Goal: Task Accomplishment & Management: Manage account settings

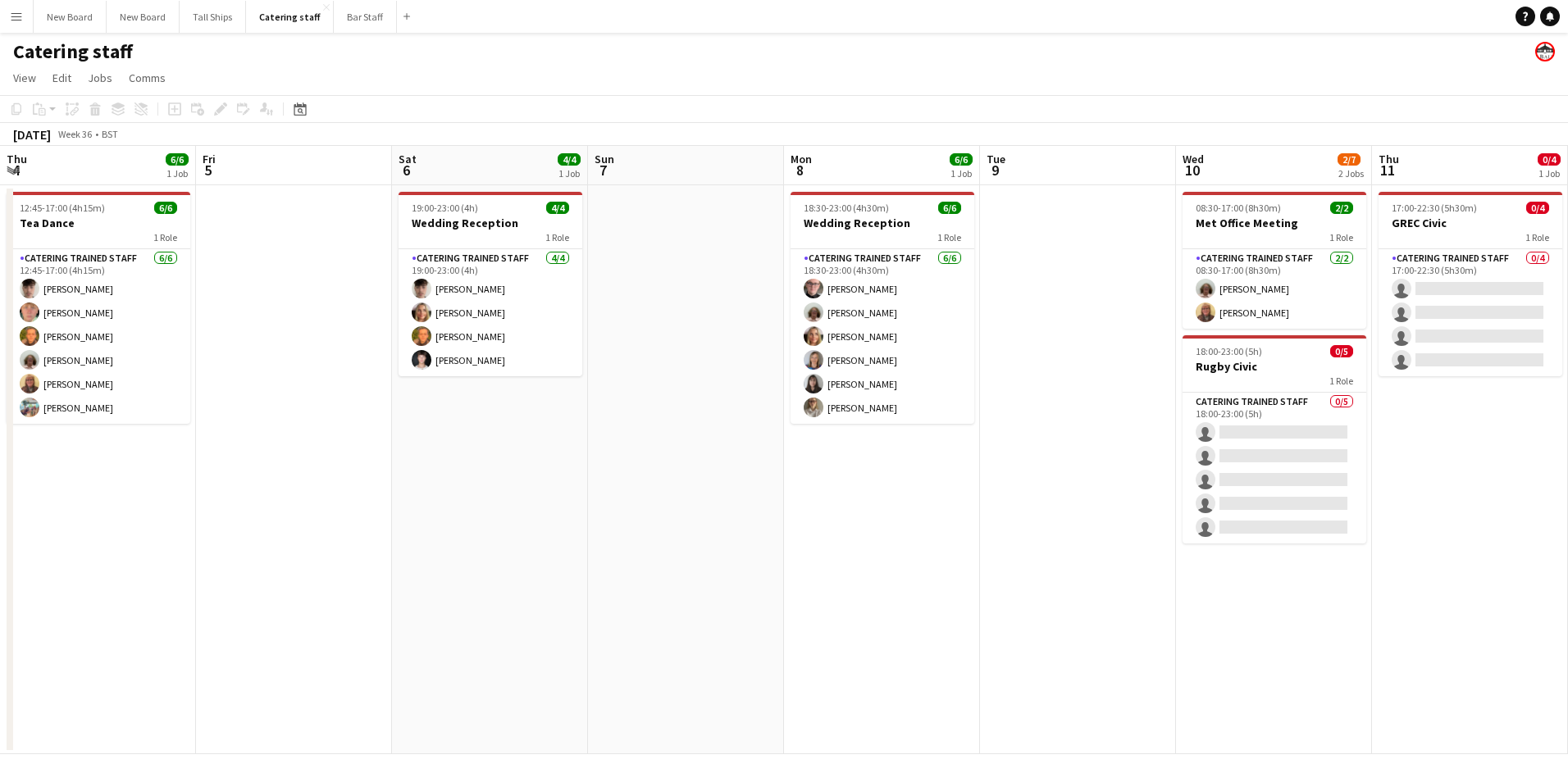
scroll to position [0, 404]
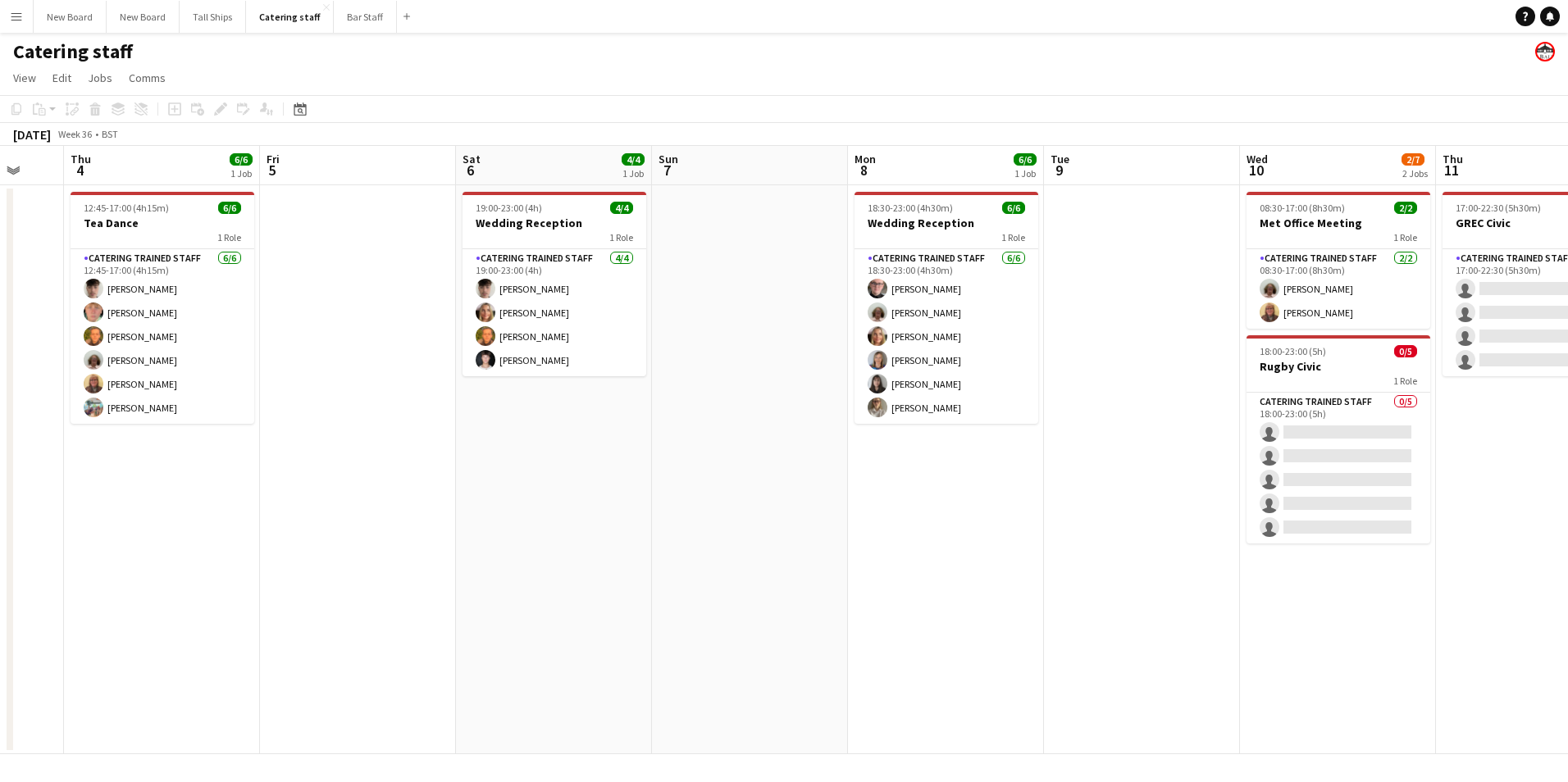
drag, startPoint x: 101, startPoint y: 527, endPoint x: 585, endPoint y: 446, distance: 490.7
click at [577, 447] on app-calendar-viewport "Mon 1 Tue 2 6/6 1 Job Wed 3 Thu 4 6/6 1 Job Fri 5 Sat 6 4/4 1 Job Sun 7 Mon 8 6…" at bounding box center [784, 450] width 1568 height 608
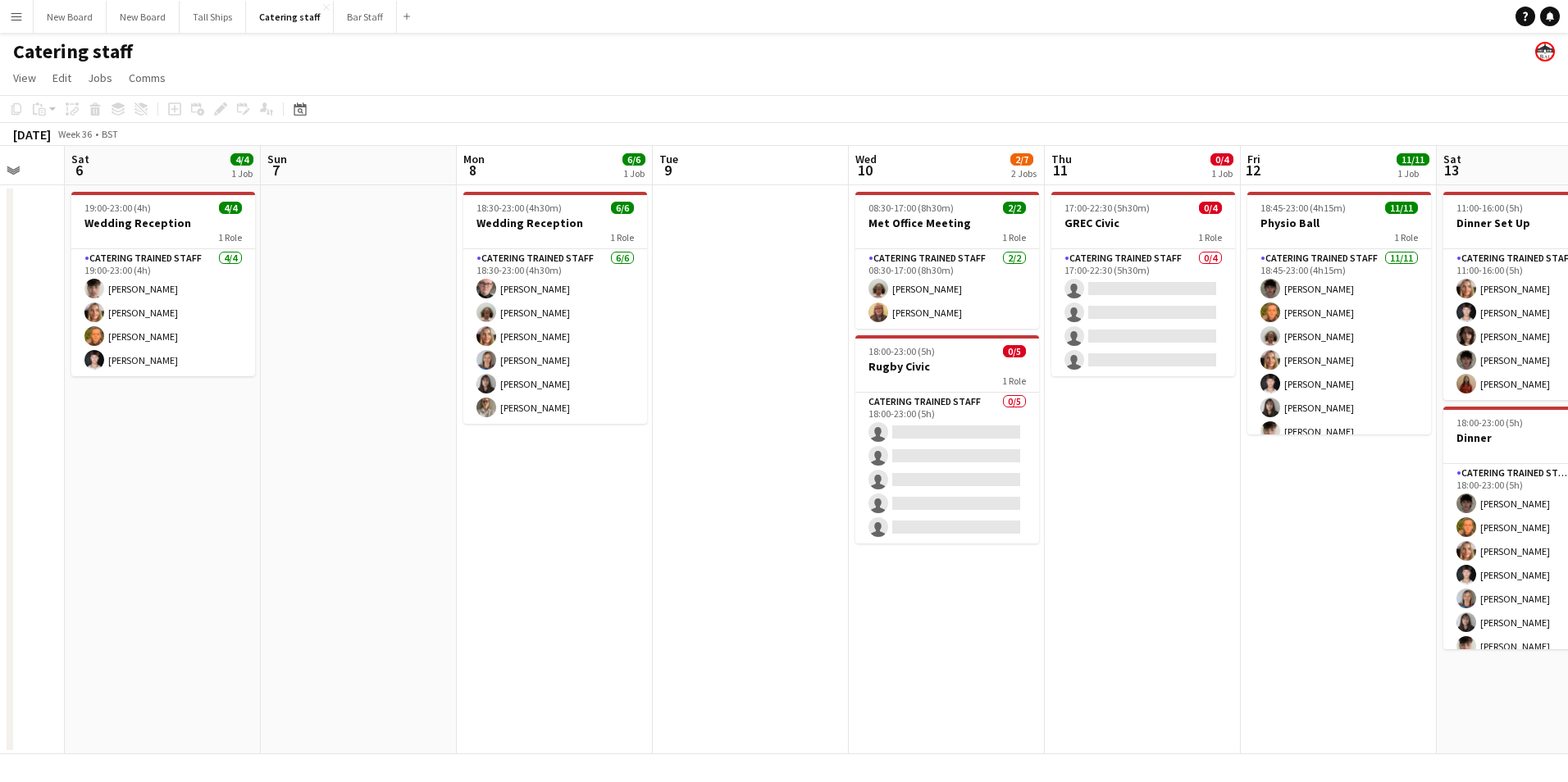
scroll to position [0, 481]
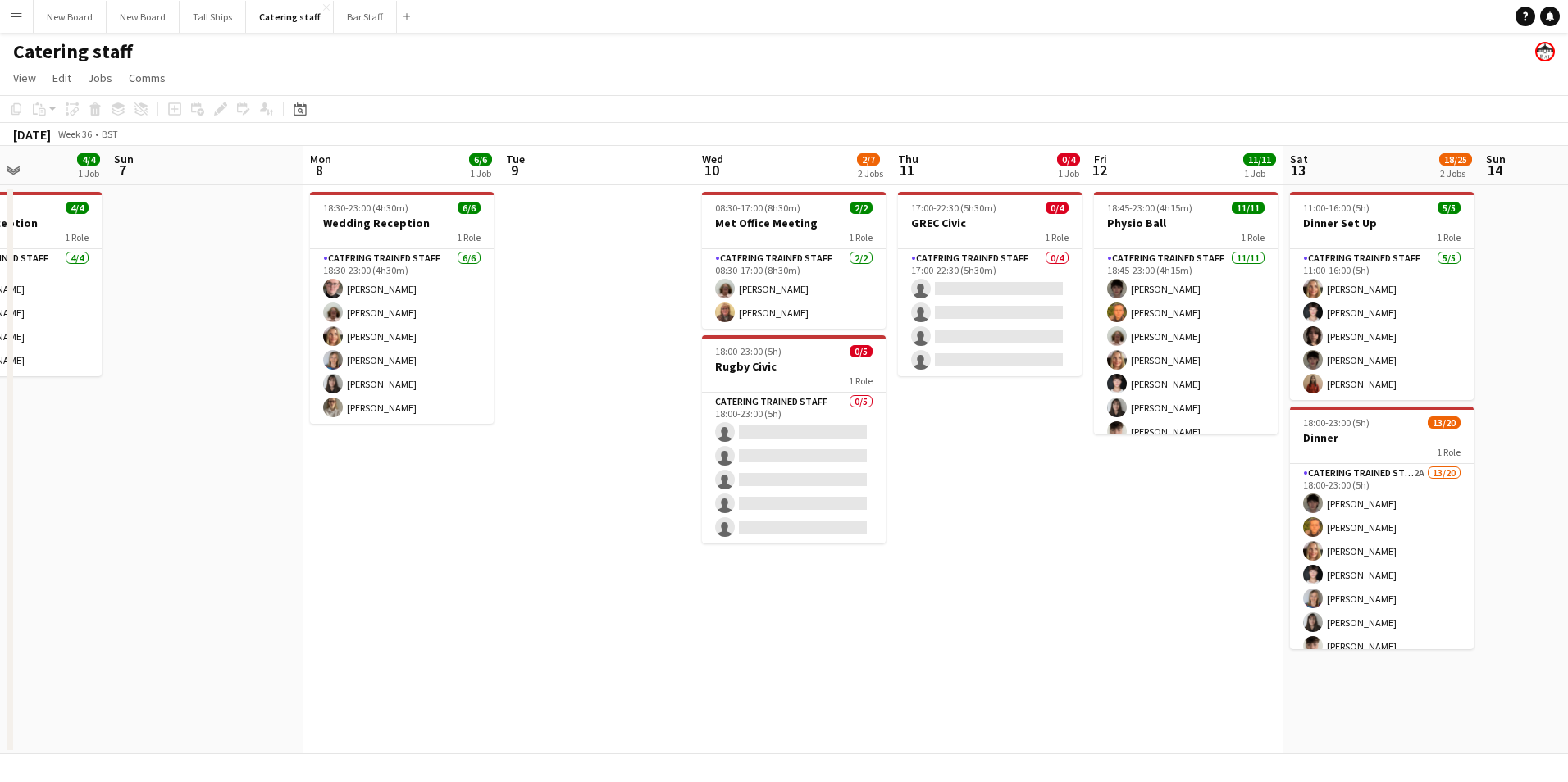
drag, startPoint x: 1173, startPoint y: 591, endPoint x: 620, endPoint y: 539, distance: 555.4
click at [620, 539] on app-calendar-viewport "Thu 4 6/6 1 Job Fri 5 Sat 6 4/4 1 Job Sun 7 Mon 8 6/6 1 Job Tue 9 Wed 10 2/7 2 …" at bounding box center [784, 450] width 1568 height 608
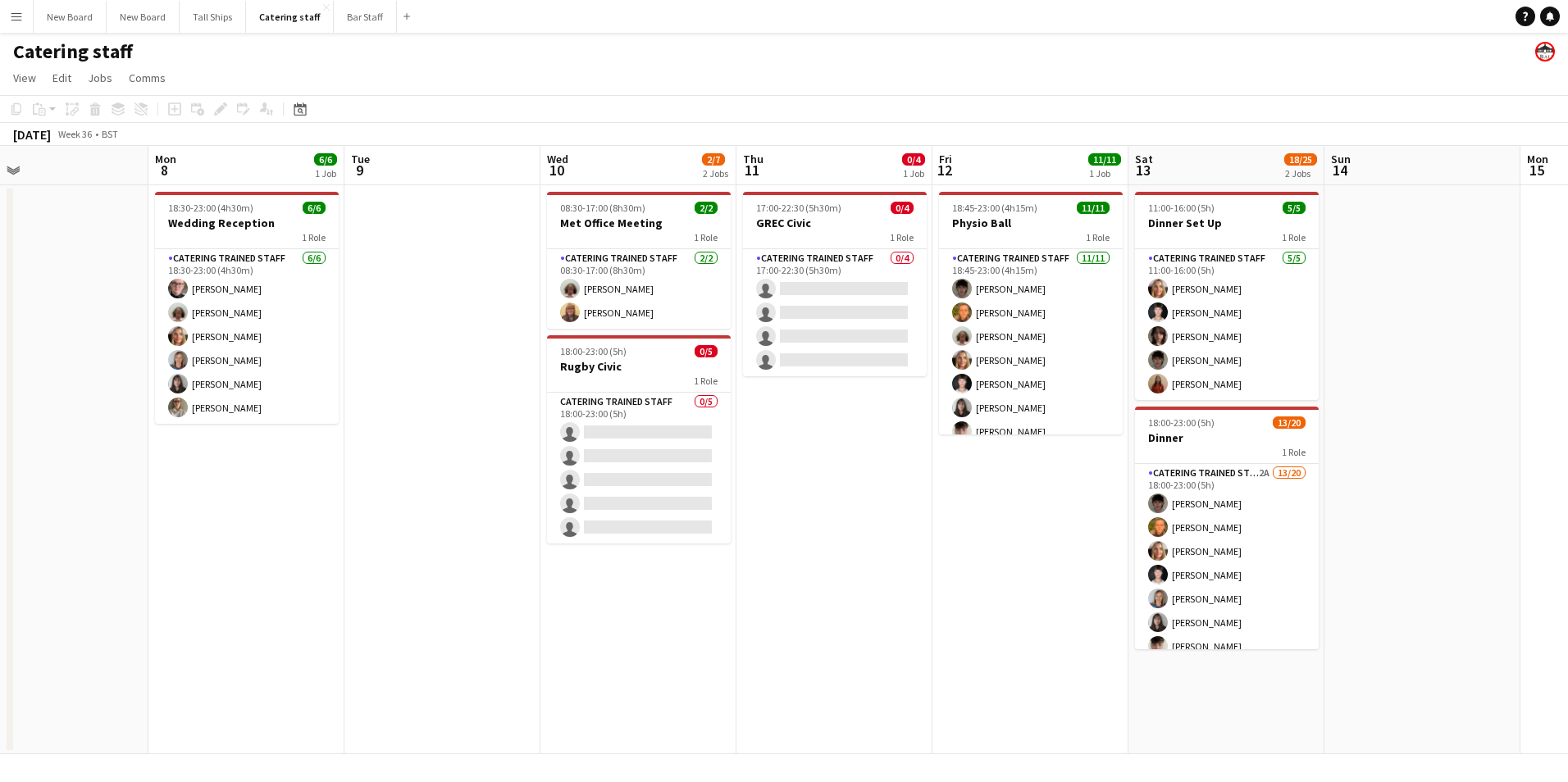
scroll to position [0, 484]
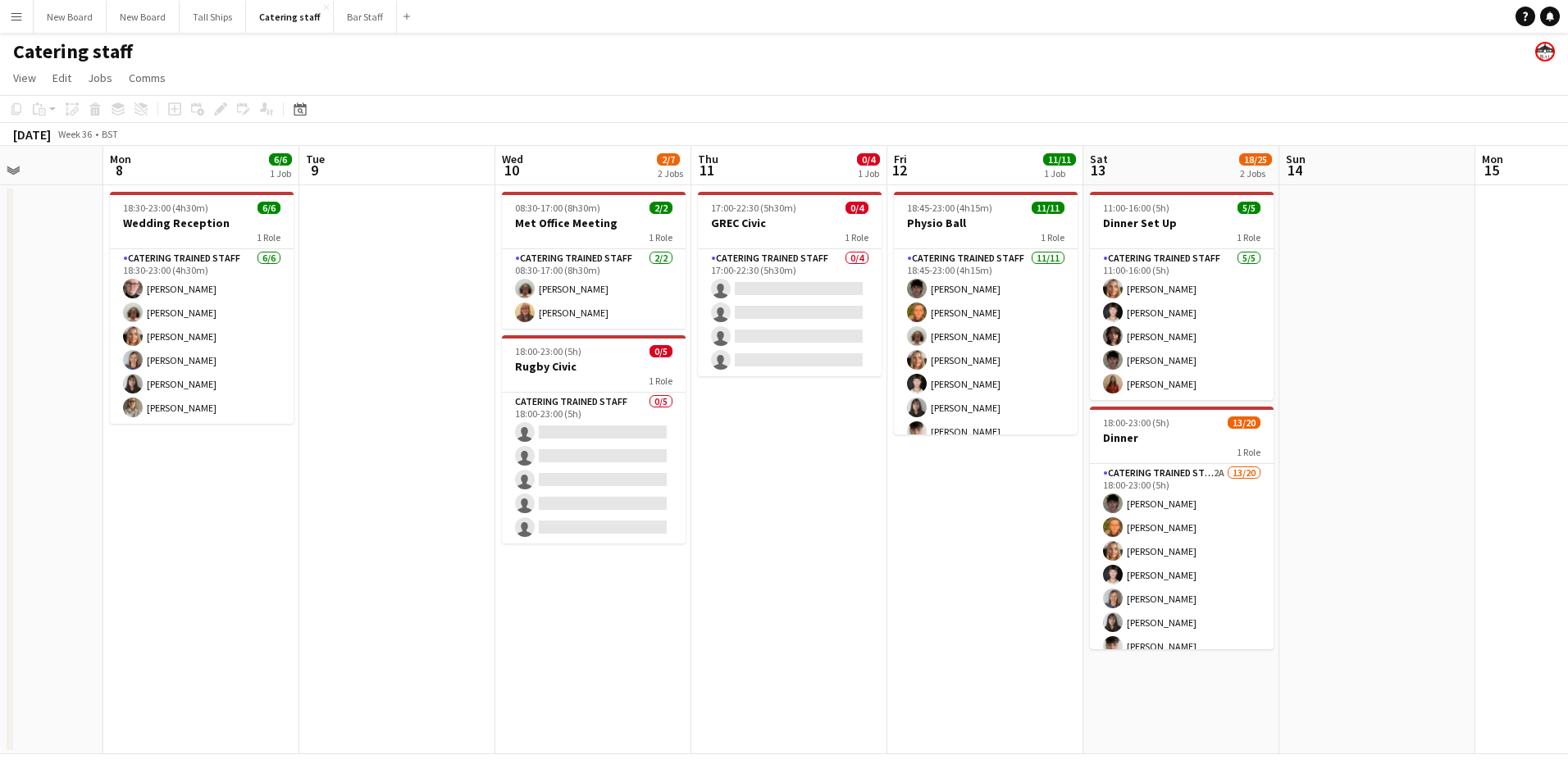
drag, startPoint x: 1025, startPoint y: 518, endPoint x: 824, endPoint y: 538, distance: 202.0
click at [824, 538] on app-calendar-viewport "Fri 5 Sat 6 4/4 1 Job Sun 7 Mon 8 6/6 1 Job Tue 9 Wed 10 2/7 2 Jobs Thu 11 0/4 …" at bounding box center [784, 450] width 1568 height 608
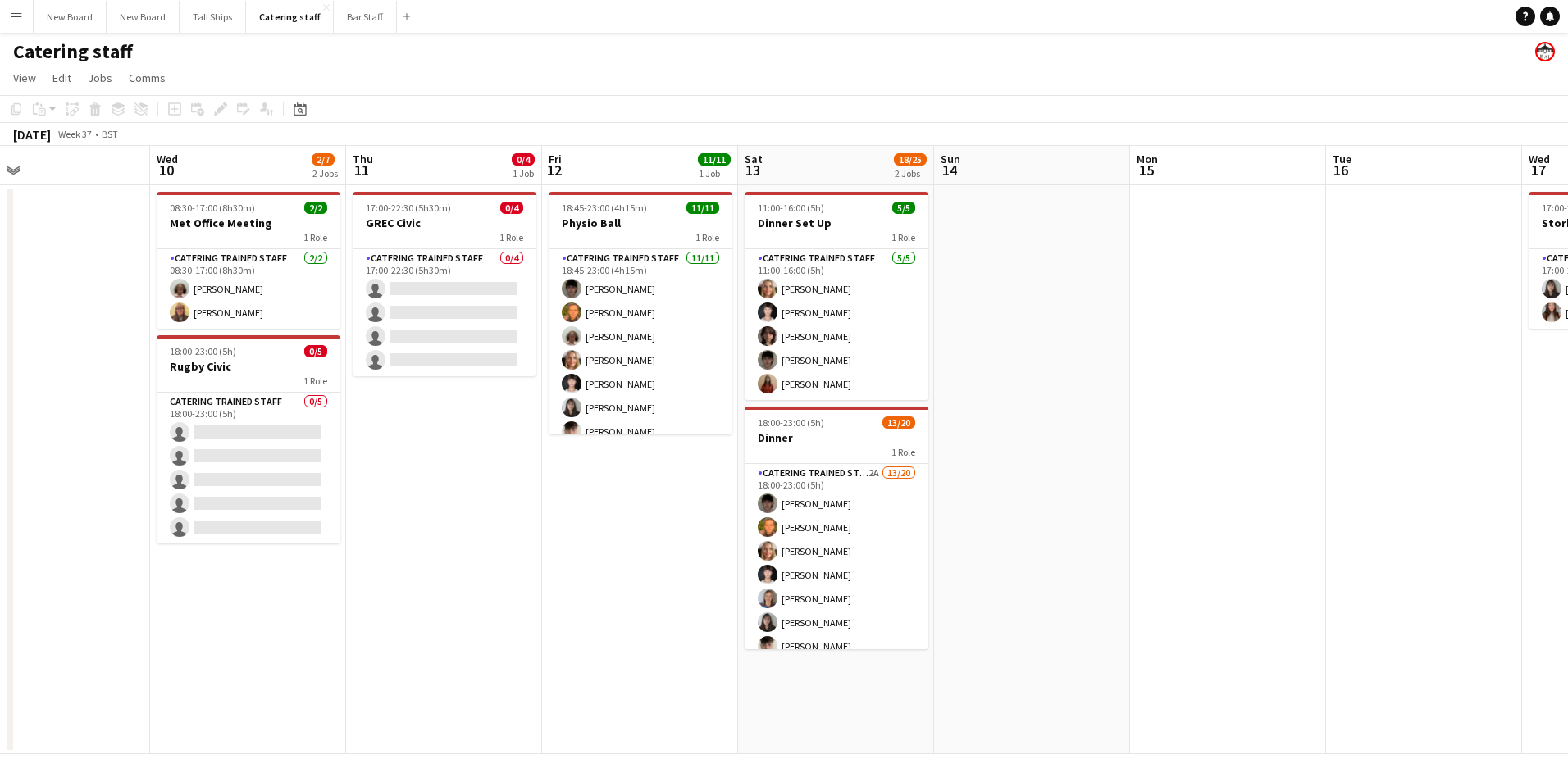
scroll to position [0, 552]
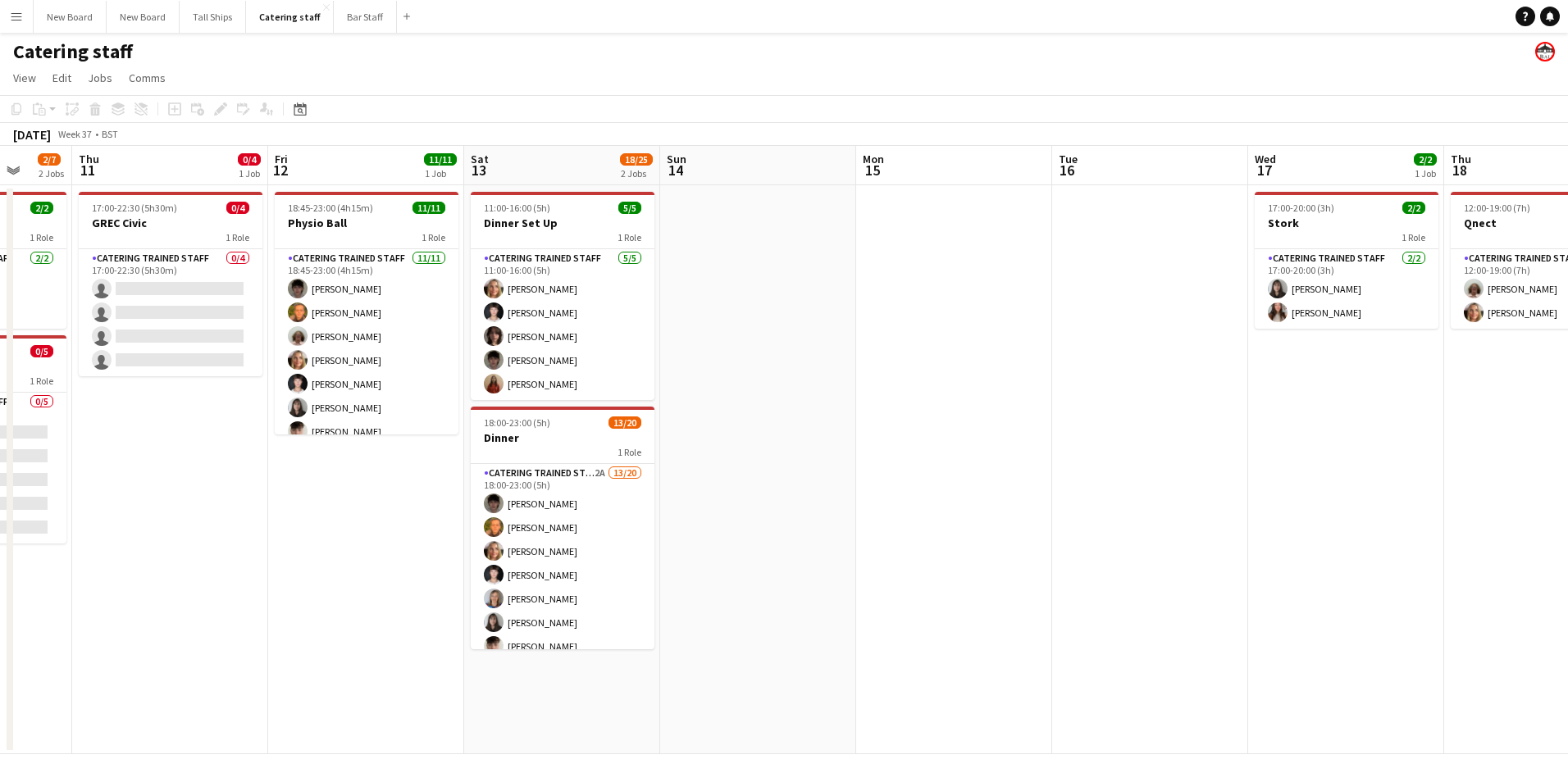
drag, startPoint x: 1414, startPoint y: 512, endPoint x: 821, endPoint y: 417, distance: 600.6
click at [797, 425] on app-calendar-viewport "Mon 8 6/6 1 Job Tue 9 Wed 10 2/7 2 Jobs Thu 11 0/4 1 Job Fri 12 11/11 1 Job Sat…" at bounding box center [784, 450] width 1568 height 608
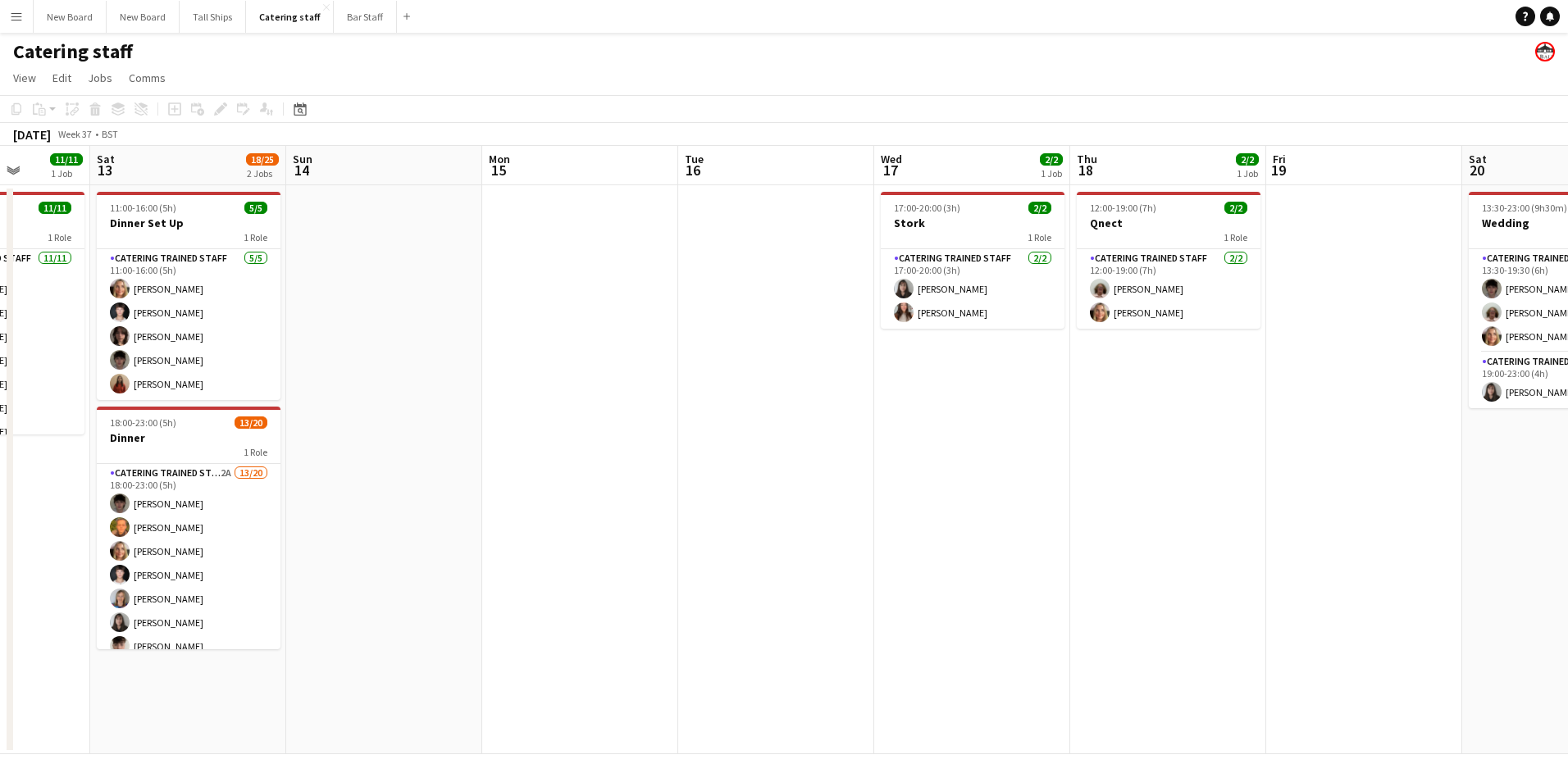
drag, startPoint x: 1508, startPoint y: 529, endPoint x: 1504, endPoint y: 623, distance: 94.1
click at [1562, 619] on app-calendar-viewport "Wed 10 2/7 2 Jobs Thu 11 0/4 1 Job Fri 12 11/11 1 Job Sat 13 18/25 2 Jobs Sun 1…" at bounding box center [784, 450] width 1568 height 608
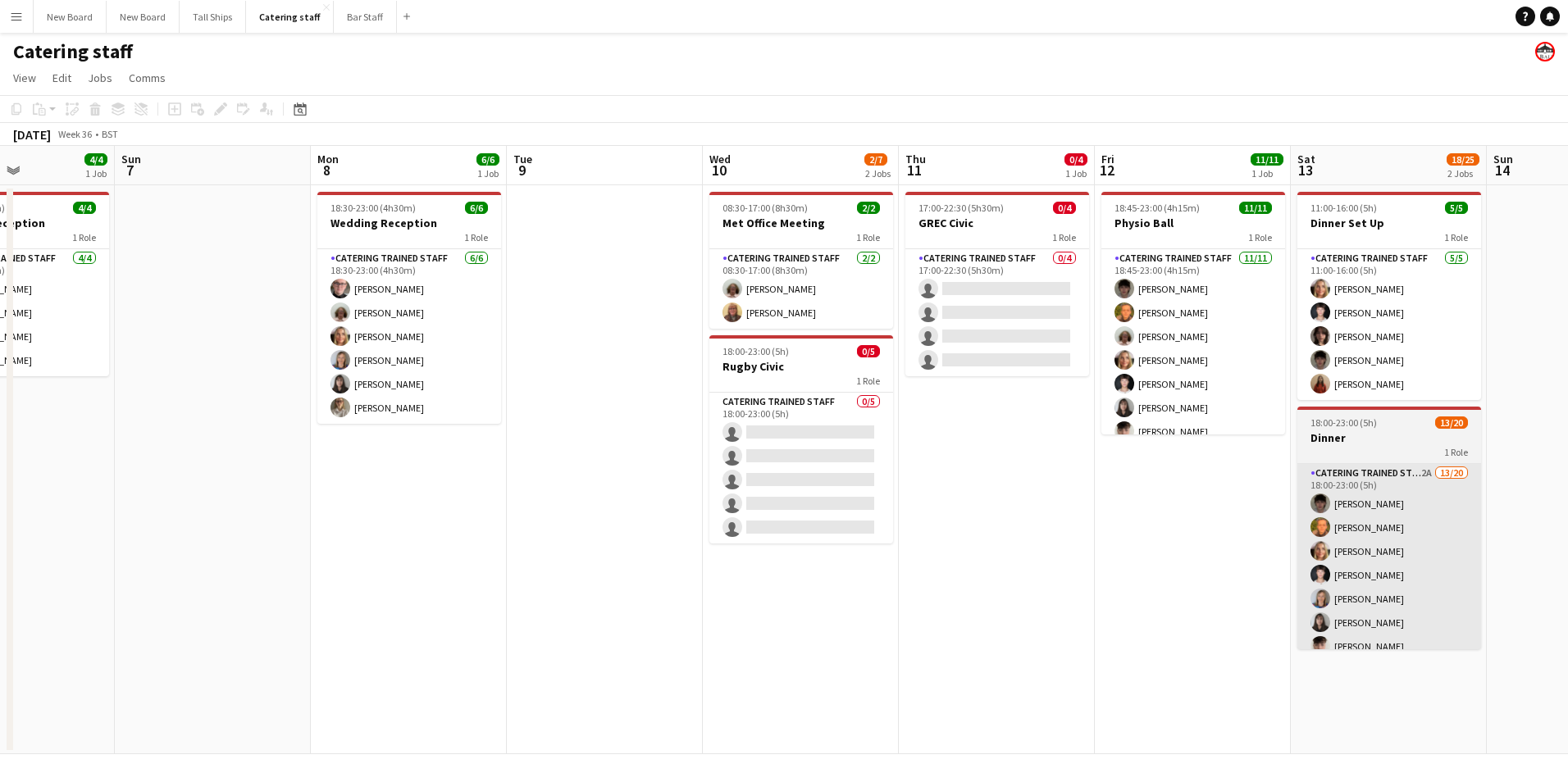
drag, startPoint x: 675, startPoint y: 371, endPoint x: 1391, endPoint y: 528, distance: 733.0
click at [1439, 528] on app-calendar-viewport "Thu 4 6/6 1 Job Fri 5 Sat 6 4/4 1 Job Sun 7 Mon 8 6/6 1 Job Tue 9 Wed 10 2/7 2 …" at bounding box center [784, 450] width 1568 height 608
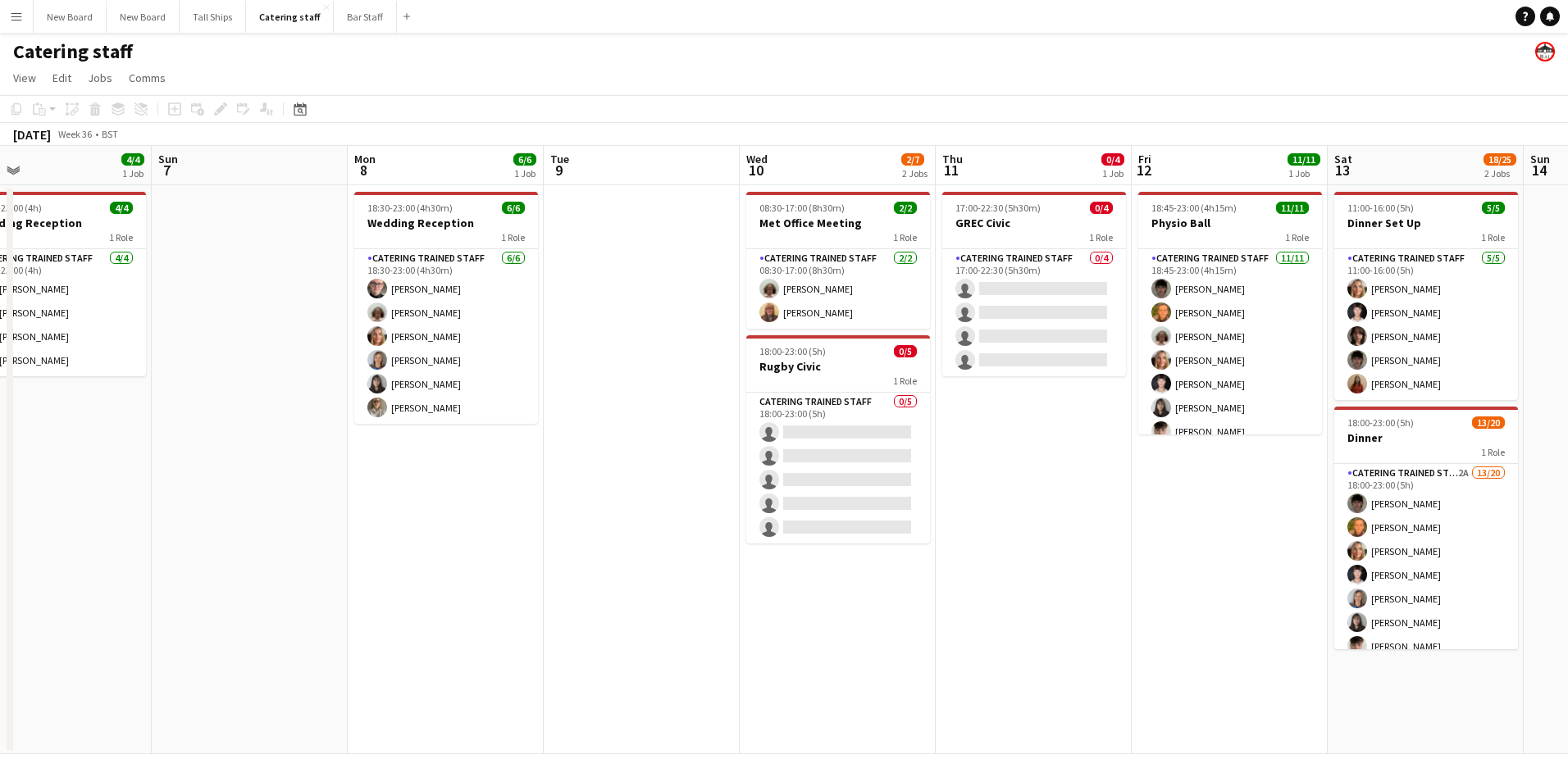
drag, startPoint x: 318, startPoint y: 424, endPoint x: 1136, endPoint y: 491, distance: 820.7
click at [1140, 492] on app-calendar-viewport "Thu 4 6/6 1 Job Fri 5 Sat 6 4/4 1 Job Sun 7 Mon 8 6/6 1 Job Tue 9 Wed 10 2/7 2 …" at bounding box center [784, 450] width 1568 height 608
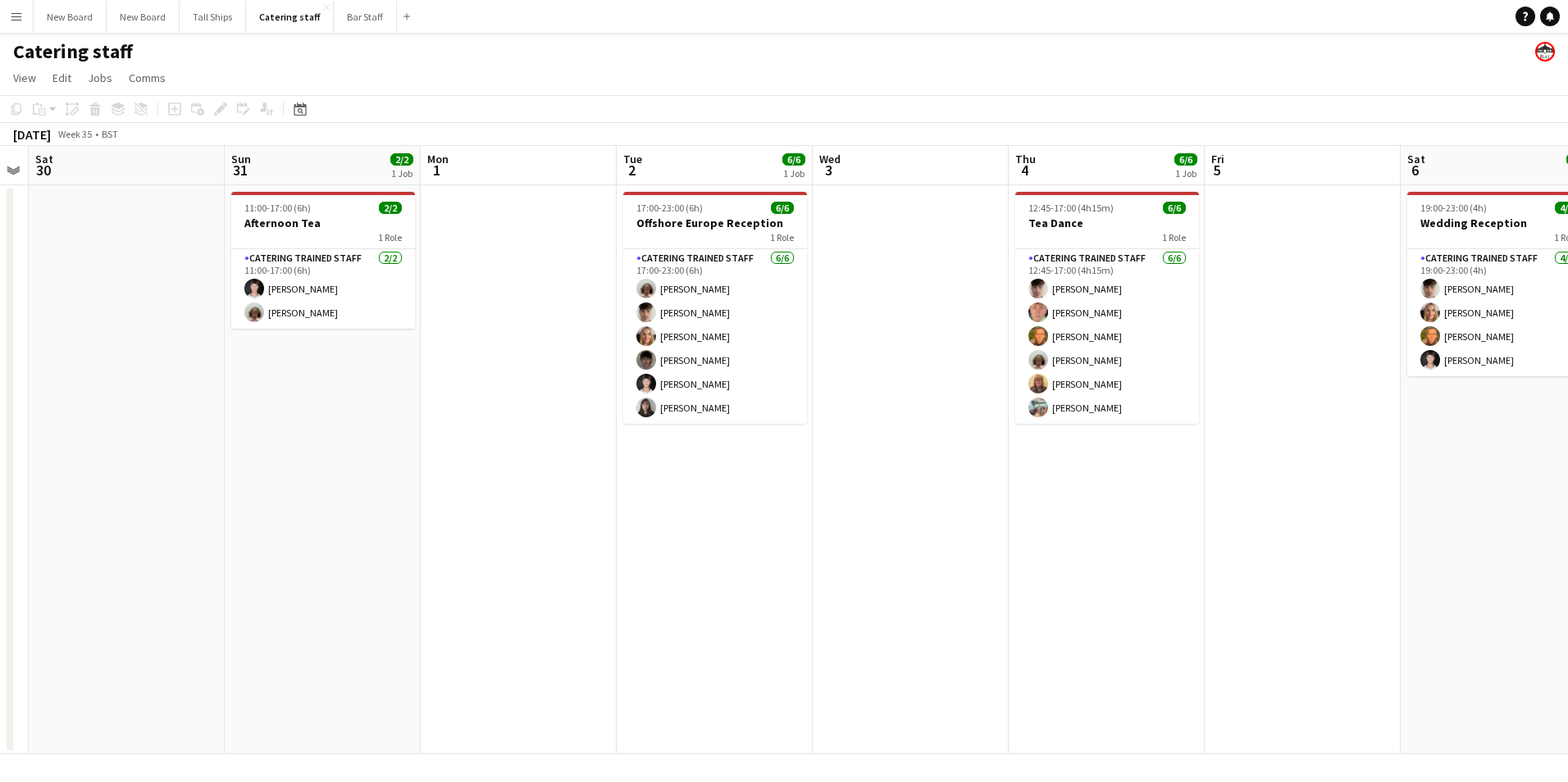
drag, startPoint x: 653, startPoint y: 421, endPoint x: 1273, endPoint y: 517, distance: 627.4
click at [1274, 517] on app-calendar-viewport "Fri 29 Sat 30 Sun 31 2/2 1 Job Mon 1 Tue 2 6/6 1 Job Wed 3 Thu 4 6/6 1 Job Fri …" at bounding box center [784, 450] width 1568 height 608
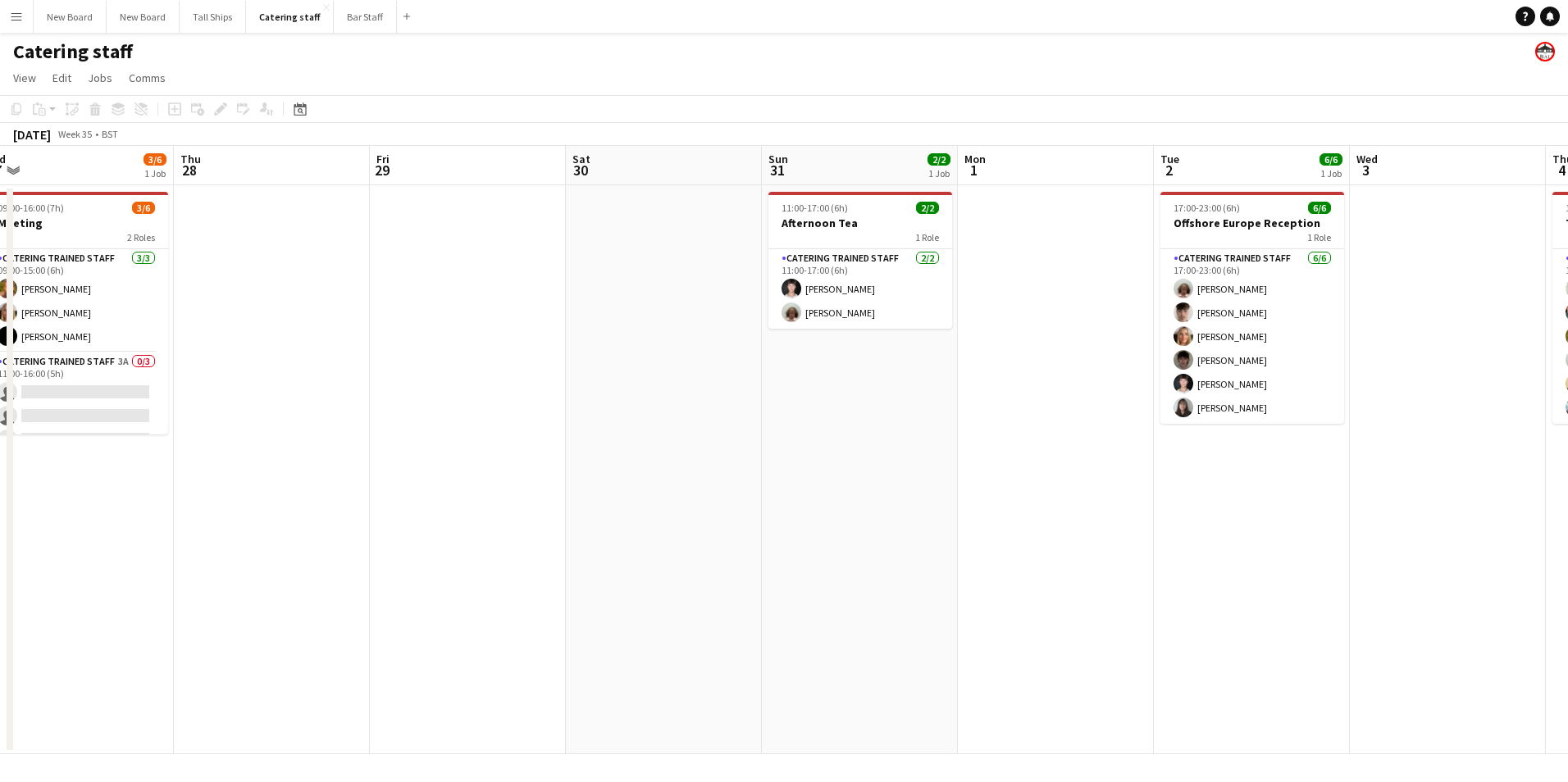
drag, startPoint x: 680, startPoint y: 496, endPoint x: 1164, endPoint y: 557, distance: 487.8
click at [1182, 552] on app-calendar-viewport "Mon 25 Tue 26 Wed 27 3/6 1 Job Thu 28 Fri 29 Sat 30 Sun 31 2/2 1 Job Mon 1 Tue …" at bounding box center [784, 450] width 1568 height 608
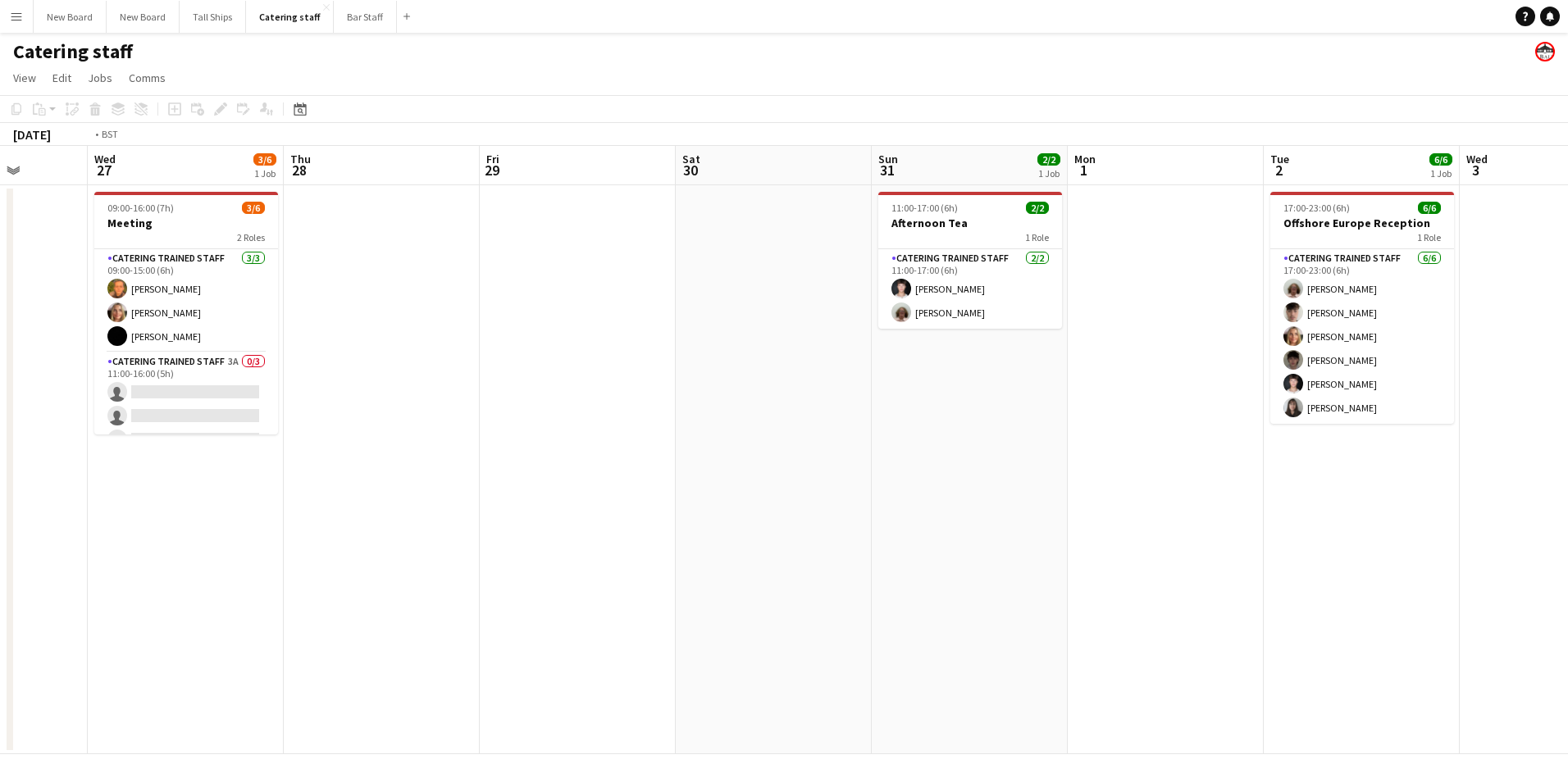
scroll to position [0, 439]
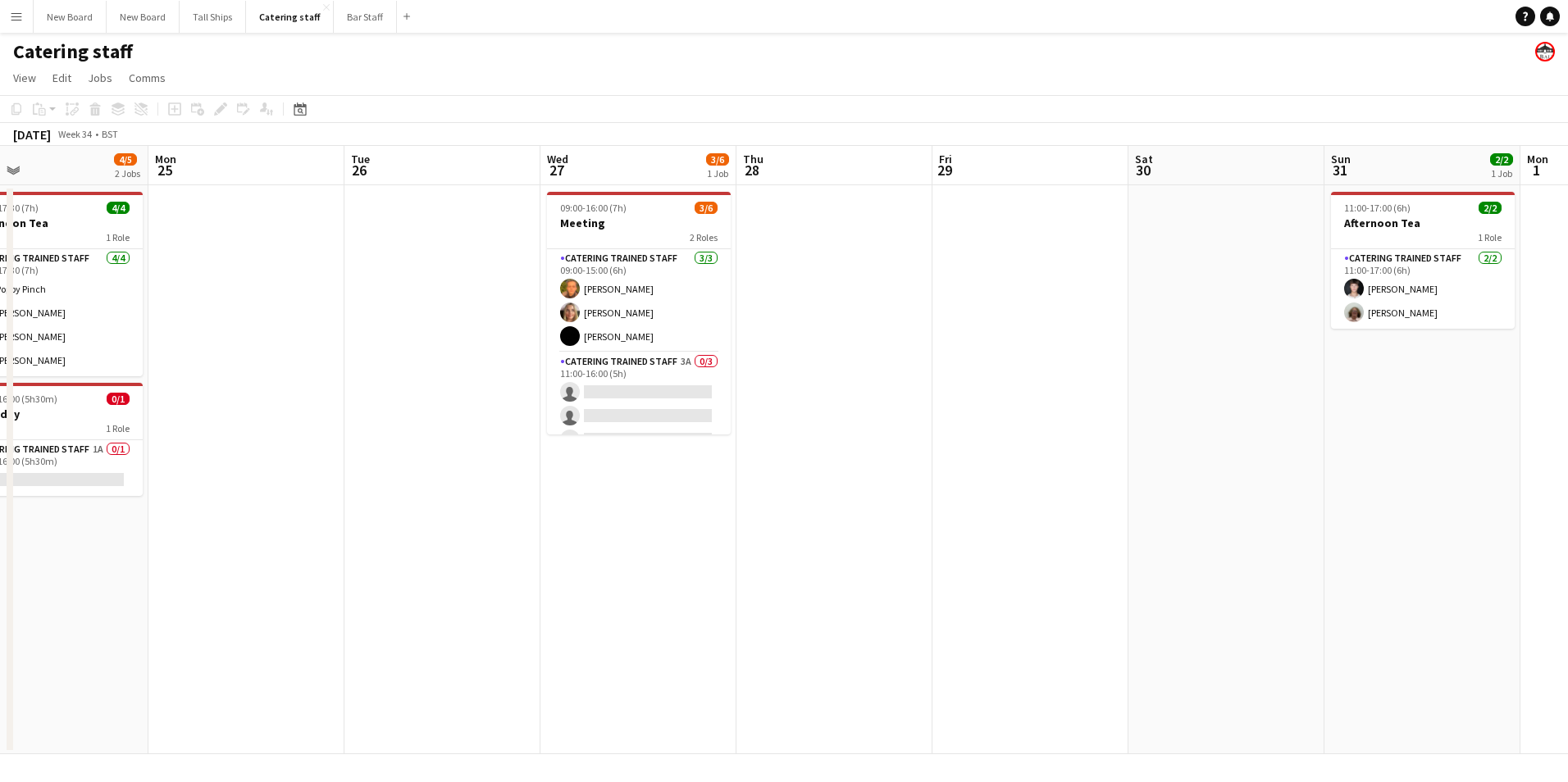
drag, startPoint x: 278, startPoint y: 397, endPoint x: 858, endPoint y: 417, distance: 580.3
click at [858, 417] on app-calendar-viewport "Fri 22 Sat 23 Sun 24 4/5 2 Jobs Mon 25 Tue 26 Wed 27 3/6 1 Job Thu 28 Fri 29 Sa…" at bounding box center [784, 450] width 1568 height 608
click at [671, 389] on app-card-role "Catering trained staff 3A 0/3 11:00-16:00 (5h) single-neutral-actions single-ne…" at bounding box center [639, 403] width 184 height 103
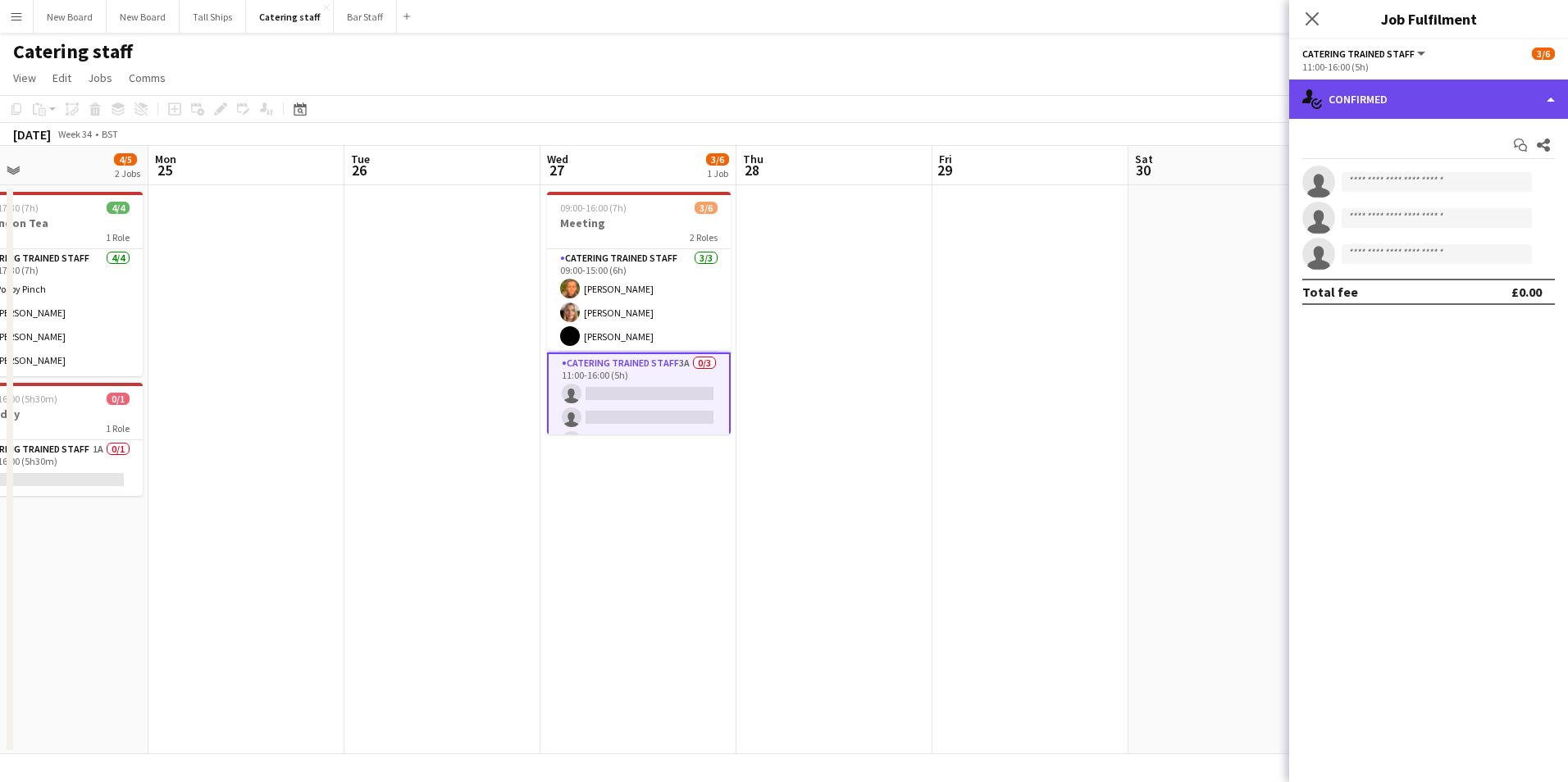
click at [1474, 117] on div "single-neutral-actions-check-2 Confirmed" at bounding box center [1429, 99] width 279 height 39
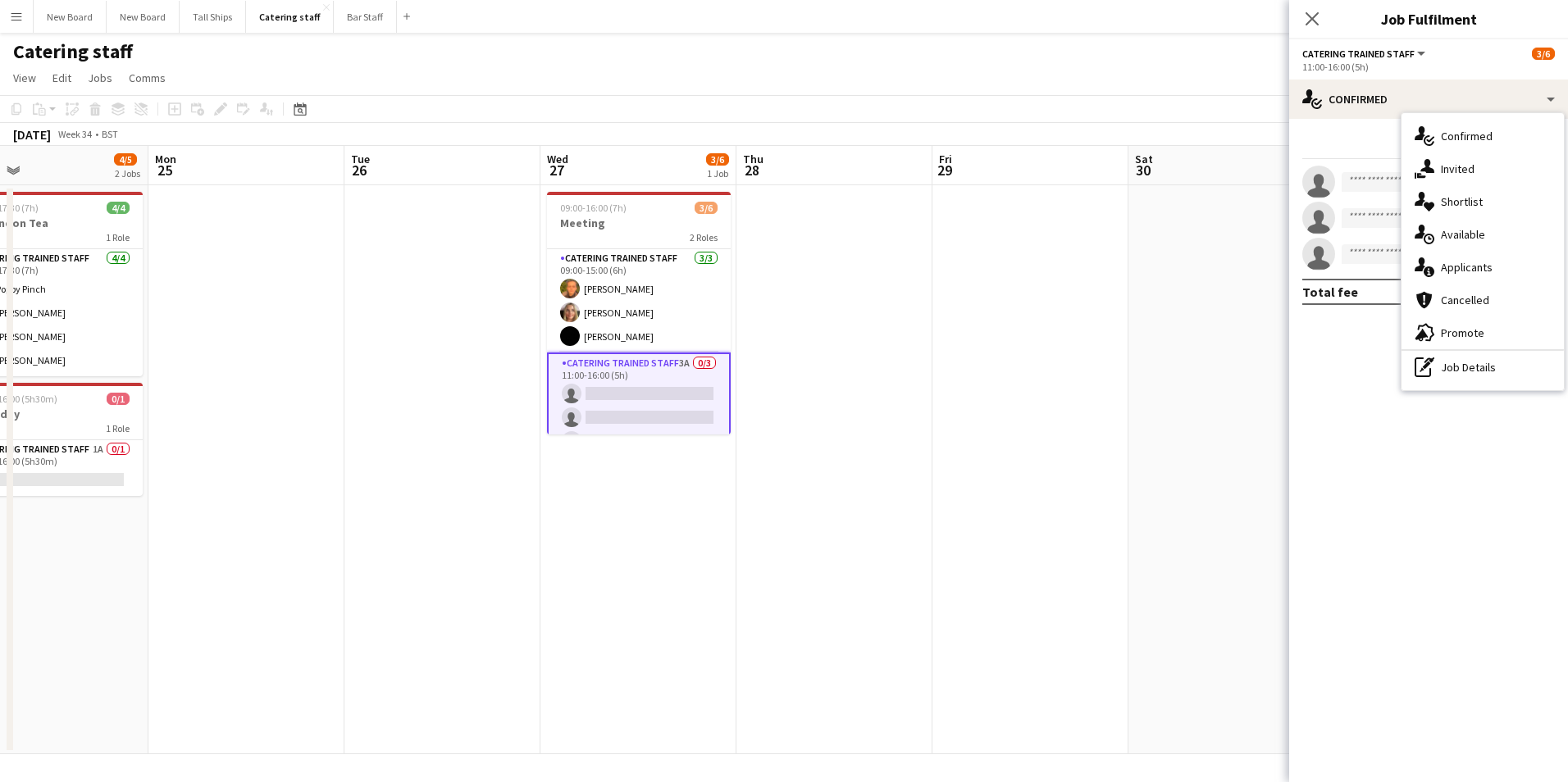
click at [1456, 268] on div "single-neutral-actions-information Applicants" at bounding box center [1483, 267] width 163 height 33
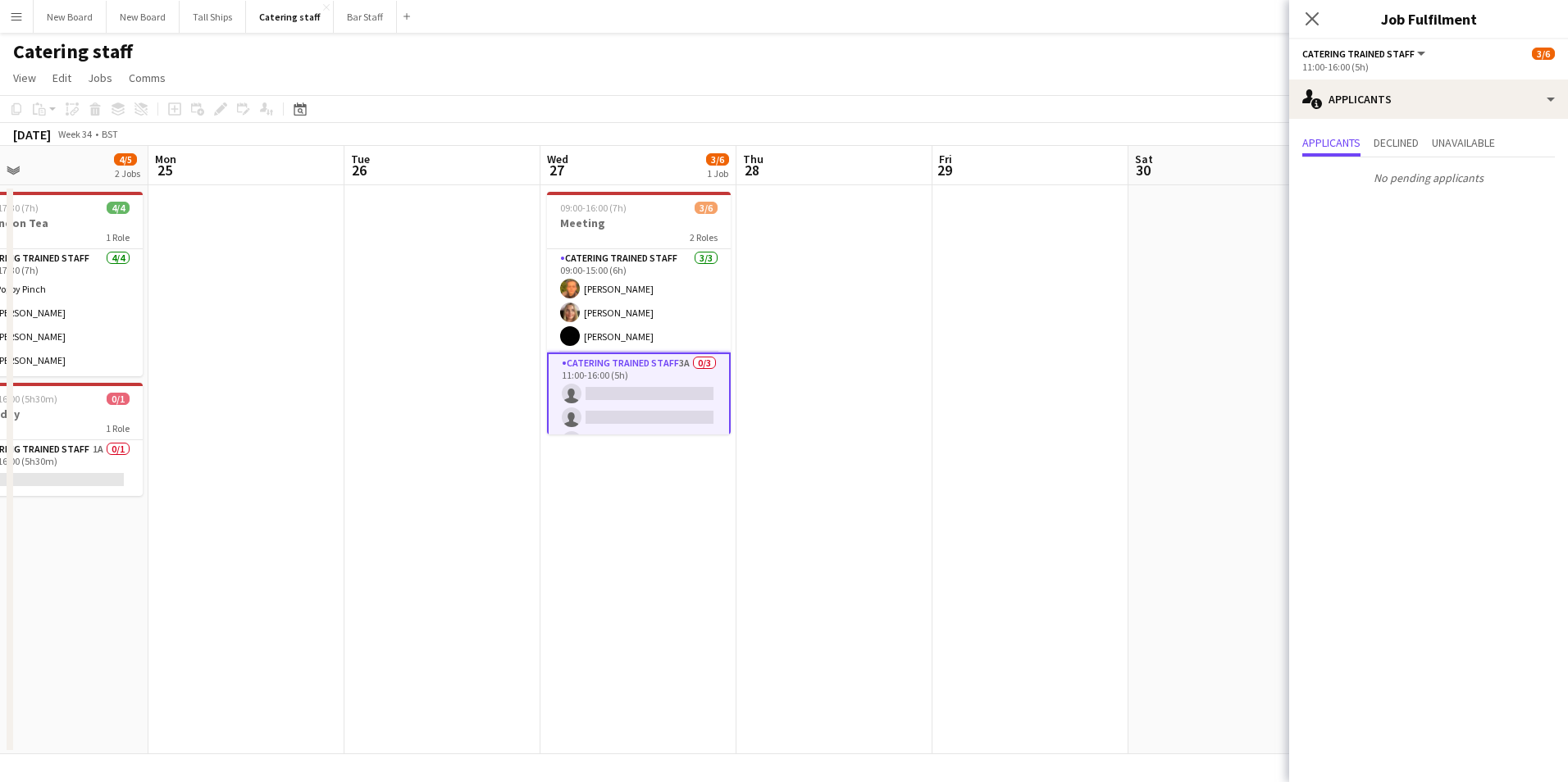
click at [1207, 247] on app-date-cell at bounding box center [1227, 470] width 196 height 569
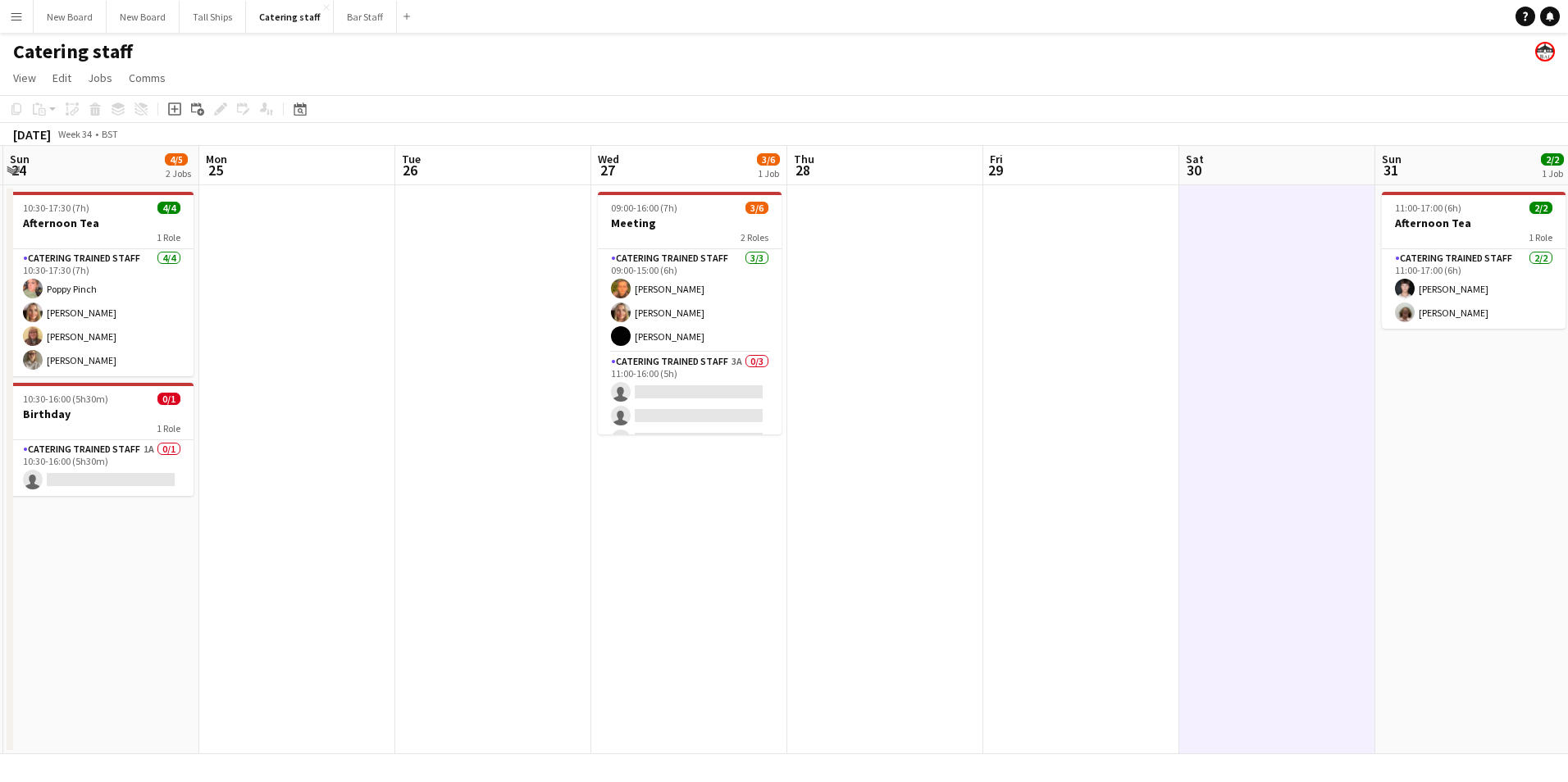
scroll to position [0, 428]
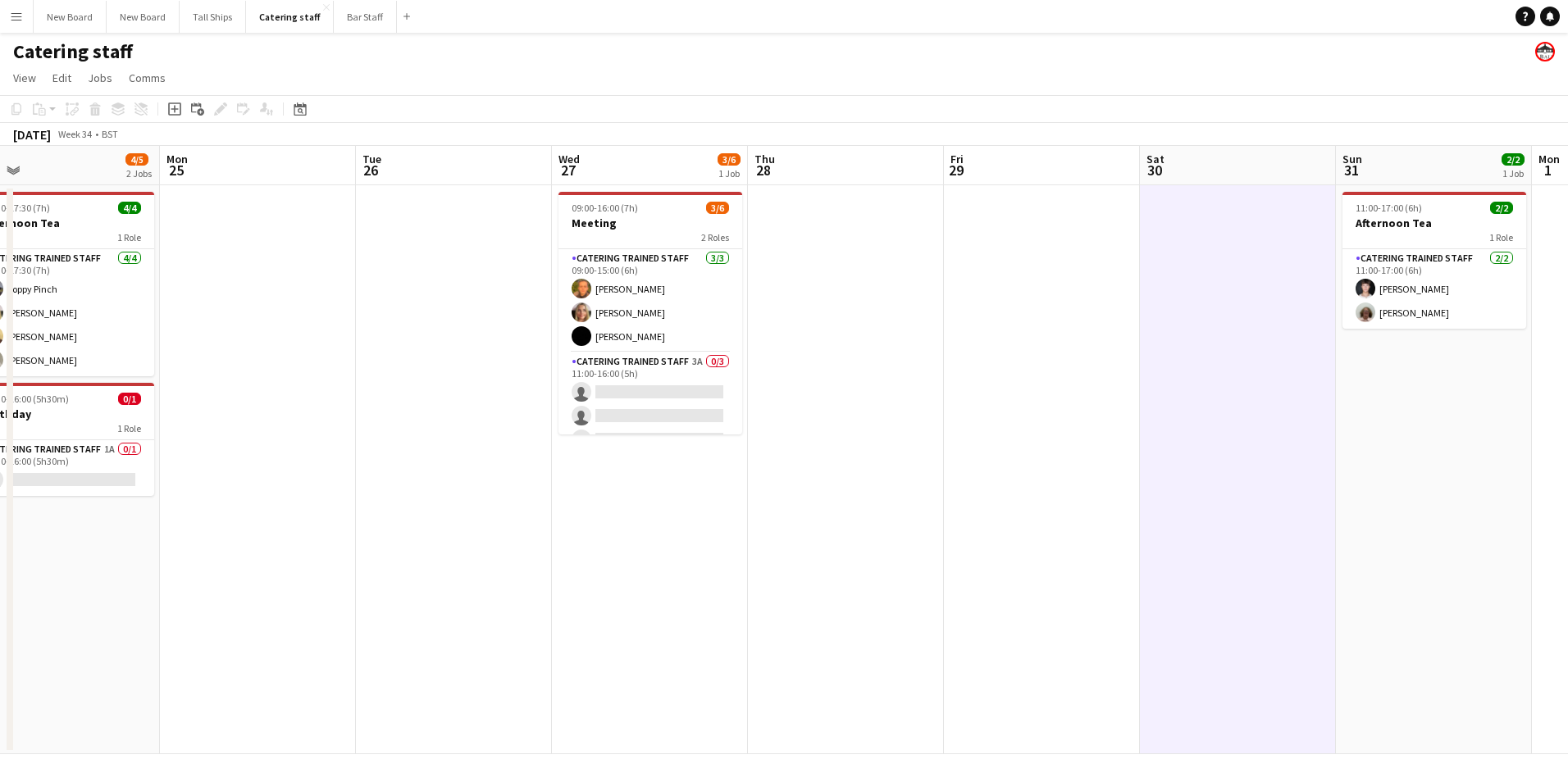
drag, startPoint x: 407, startPoint y: 572, endPoint x: 810, endPoint y: 518, distance: 406.6
click at [810, 518] on app-calendar-viewport "Fri 22 Sat 23 Sun 24 4/5 2 Jobs Mon 25 Tue 26 Wed 27 3/6 1 Job Thu 28 Fri 29 Sa…" at bounding box center [784, 450] width 1568 height 608
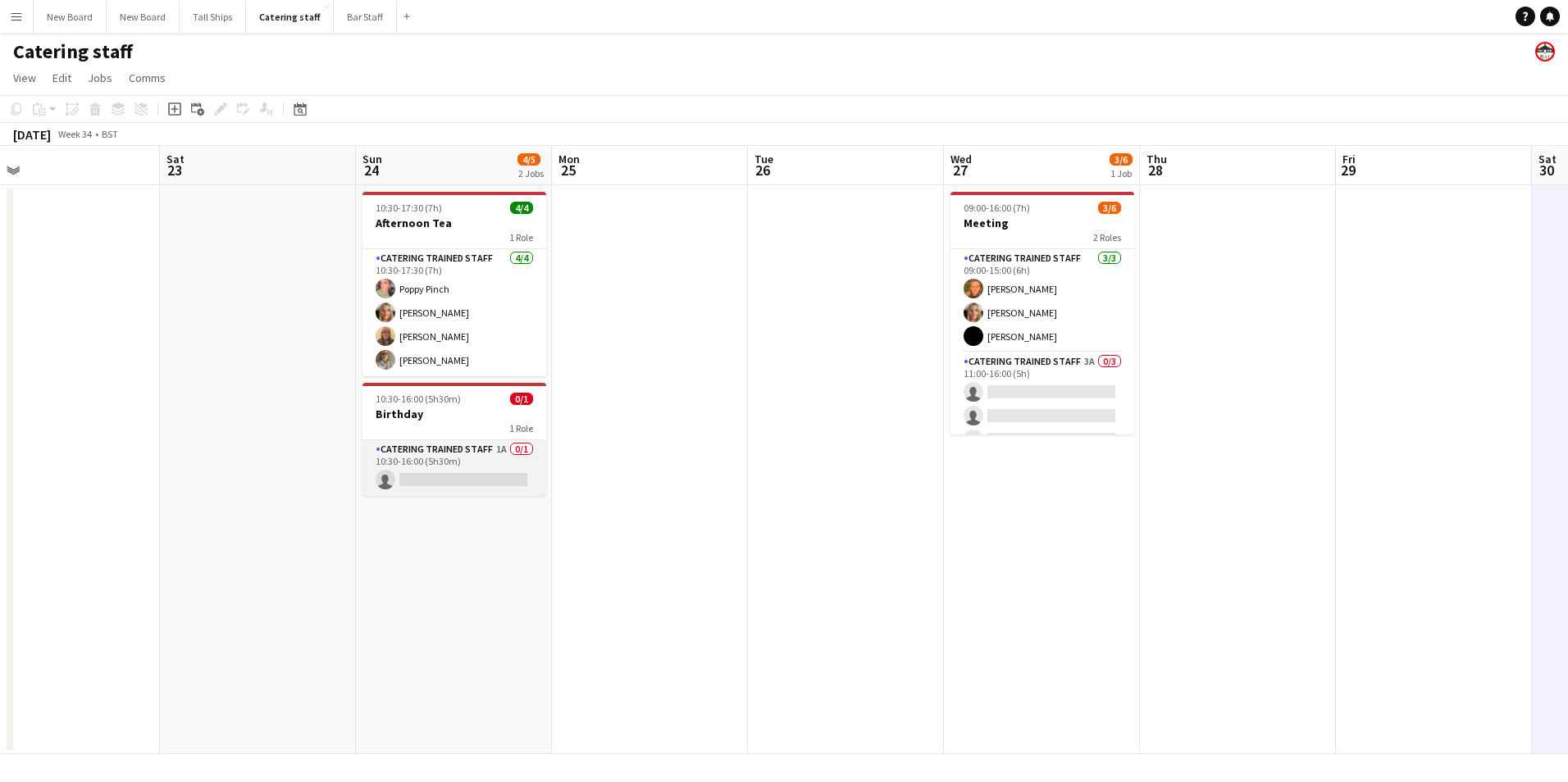
click at [512, 477] on app-card-role "Catering trained staff 1A 0/1 10:30-16:00 (5h30m) single-neutral-actions" at bounding box center [455, 468] width 184 height 56
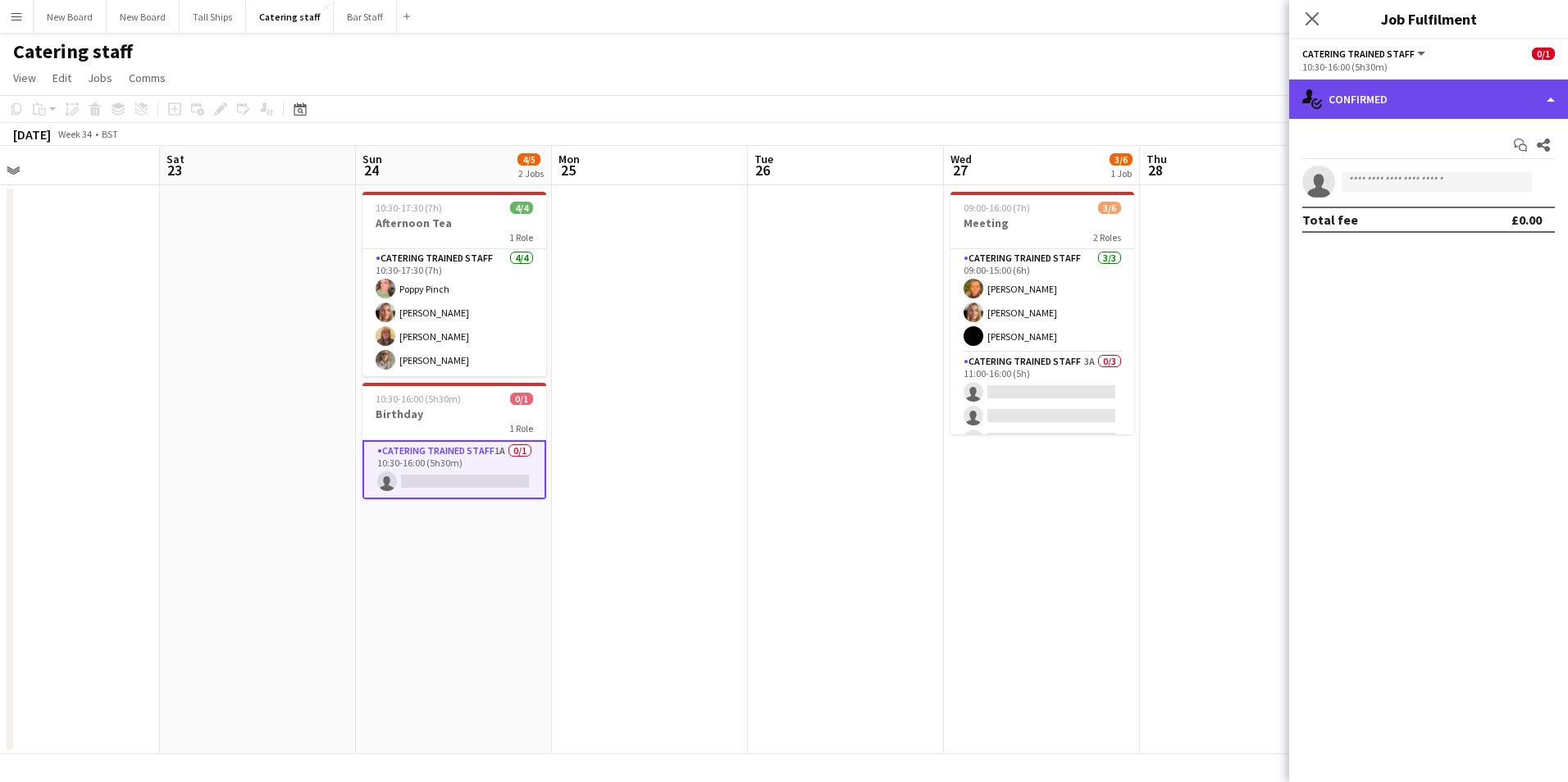
click at [1469, 100] on div "single-neutral-actions-check-2 Confirmed" at bounding box center [1429, 99] width 279 height 39
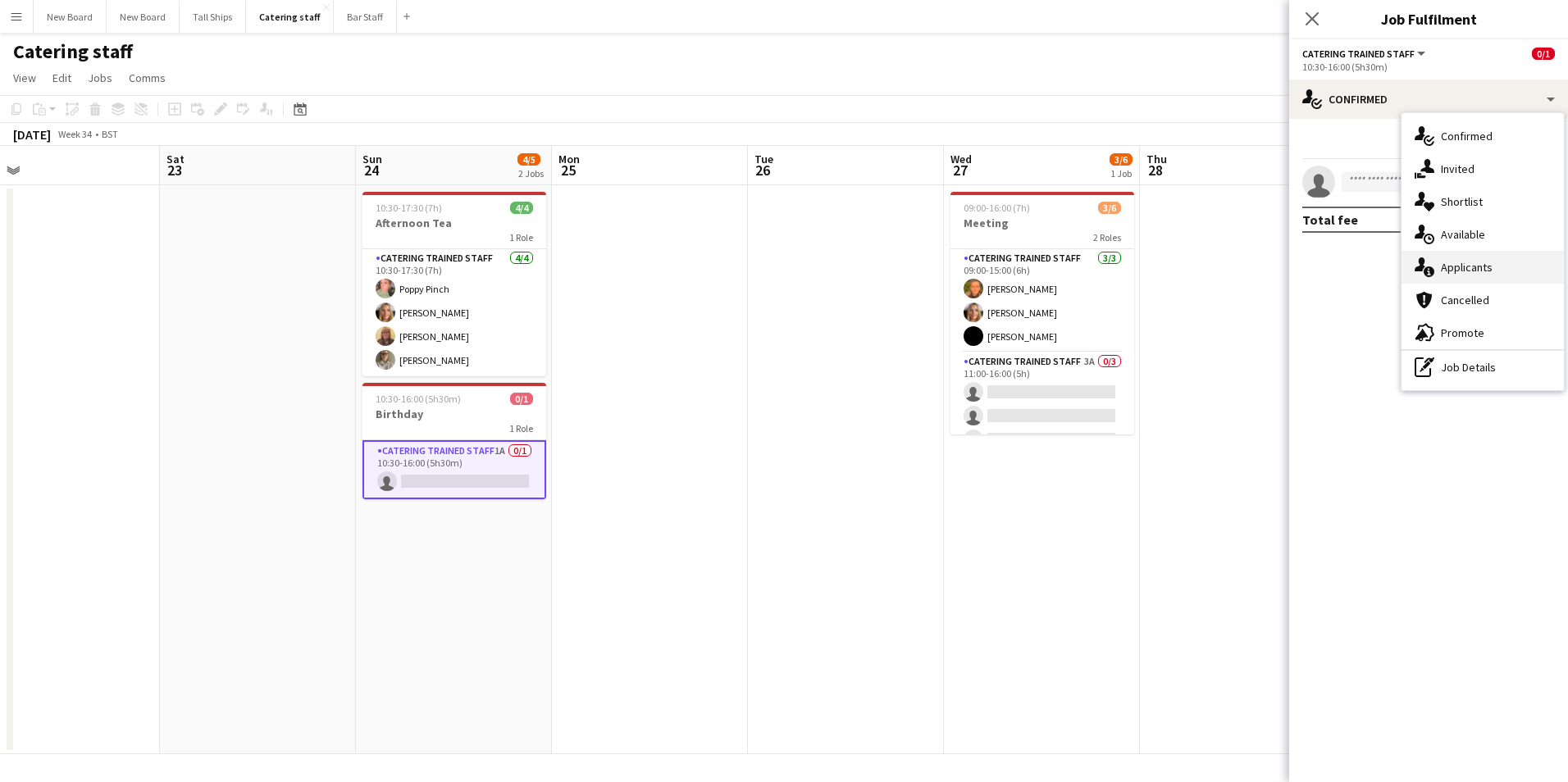
click at [1467, 270] on div "single-neutral-actions-information Applicants" at bounding box center [1483, 267] width 163 height 33
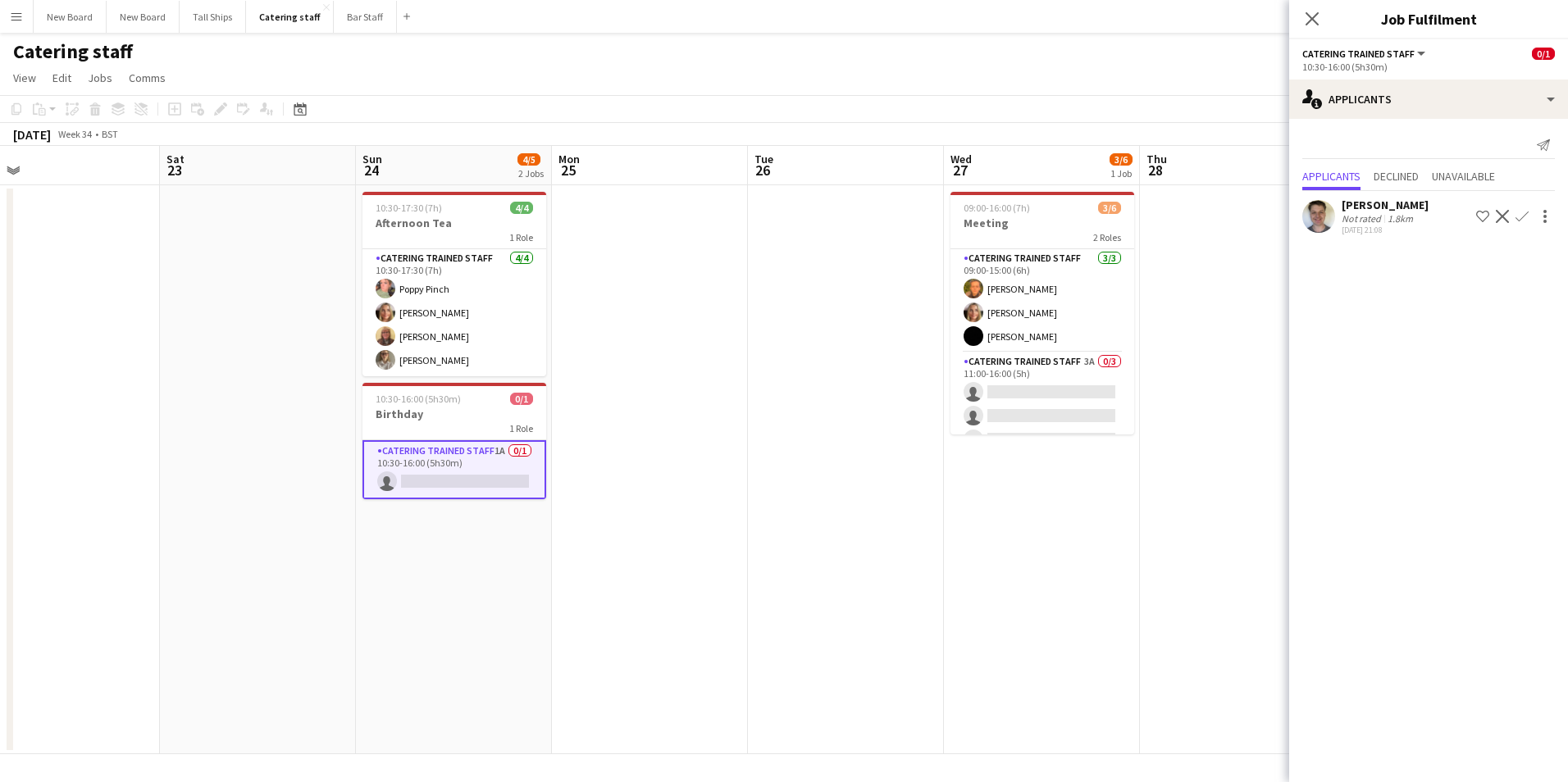
click at [1521, 216] on app-icon "Confirm" at bounding box center [1522, 216] width 13 height 13
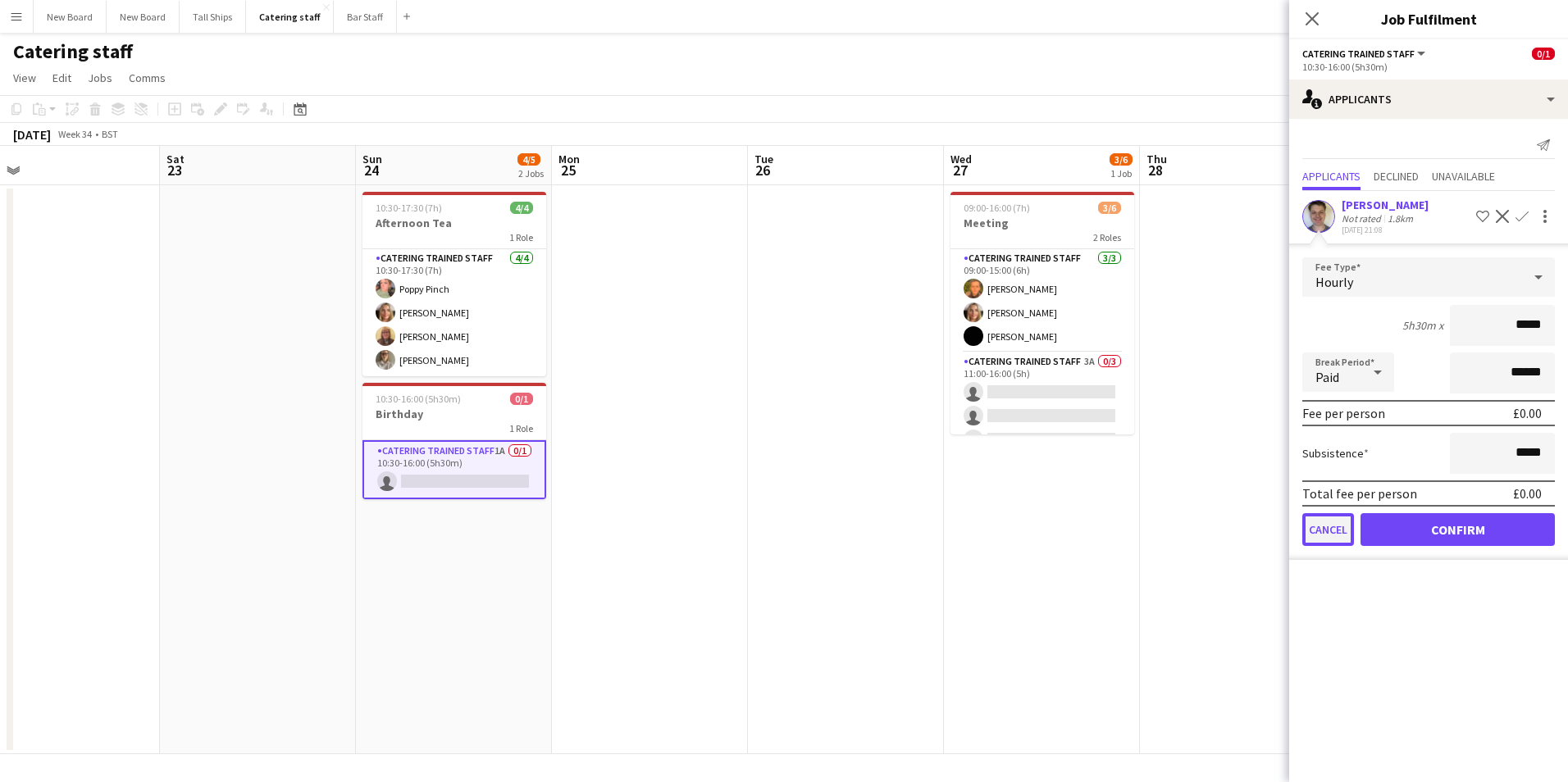
click at [1331, 530] on button "Cancel" at bounding box center [1328, 529] width 52 height 33
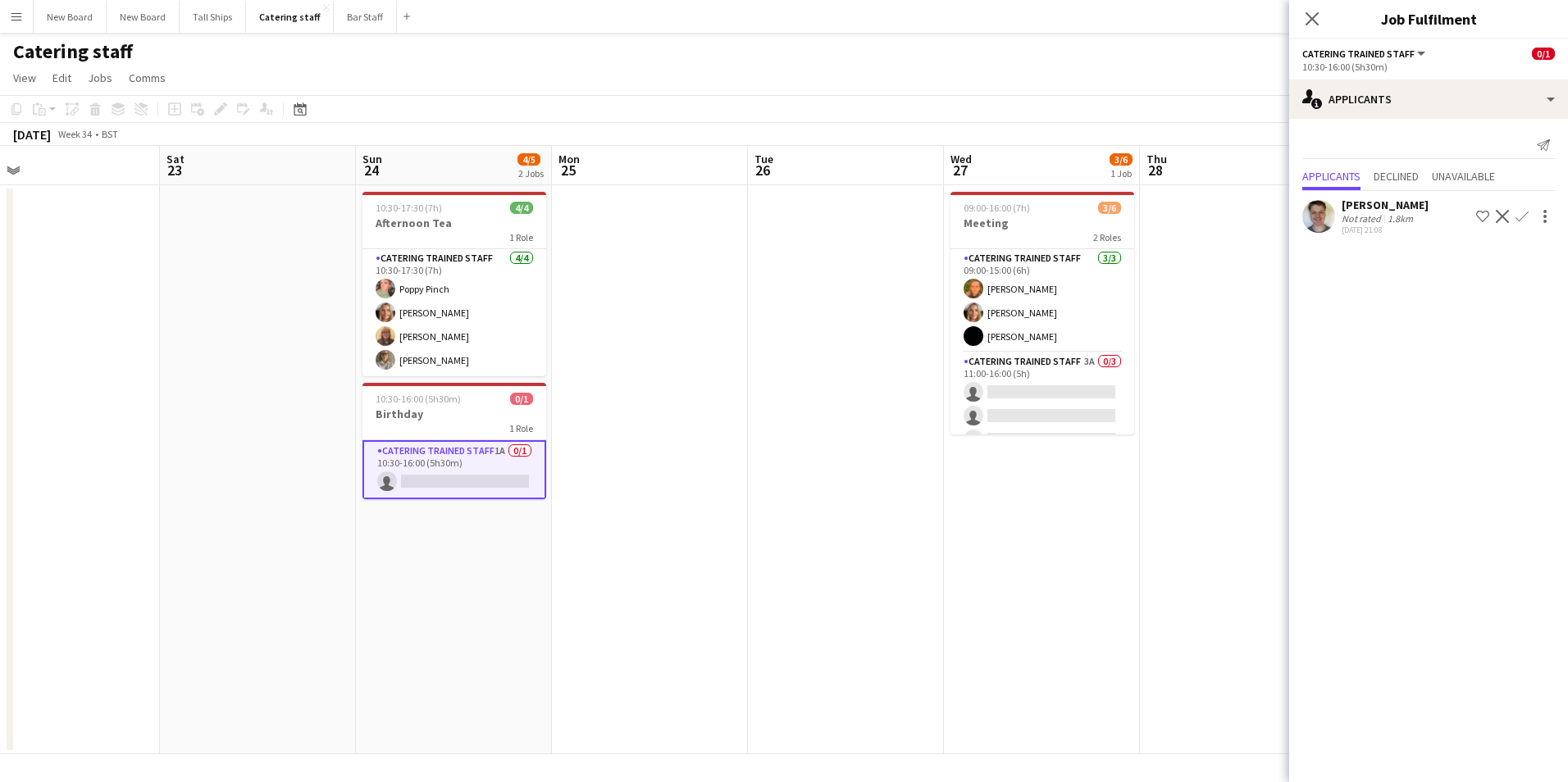
click at [1202, 544] on app-date-cell at bounding box center [1238, 470] width 196 height 569
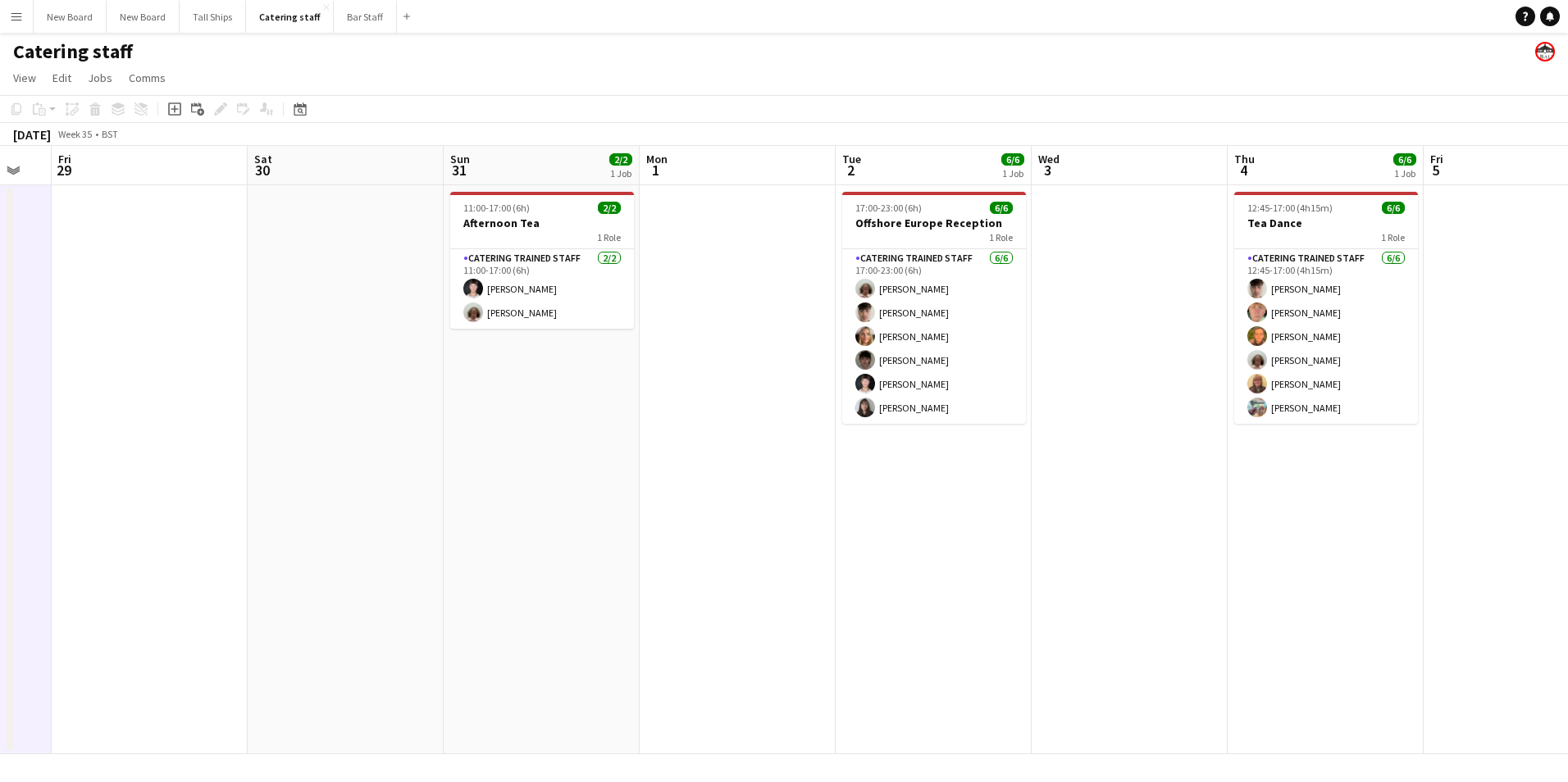
drag, startPoint x: 1184, startPoint y: 499, endPoint x: 70, endPoint y: 422, distance: 1116.7
click at [70, 423] on app-calendar-viewport "Tue 26 Wed 27 3/6 1 Job Thu 28 Fri 29 Sat 30 Sun 31 2/2 1 Job Mon 1 Tue 2 6/6 1…" at bounding box center [784, 450] width 1568 height 608
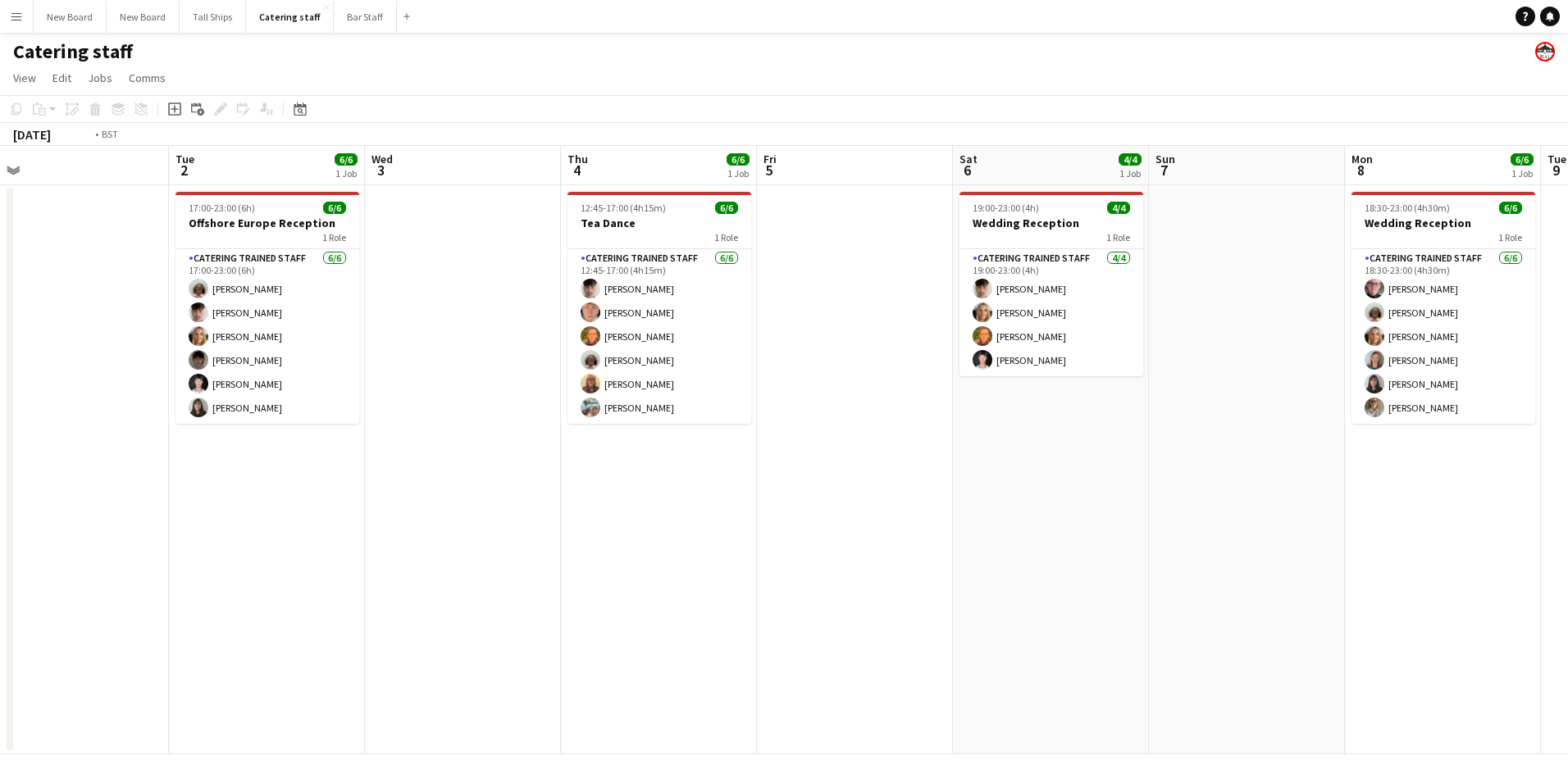
scroll to position [0, 644]
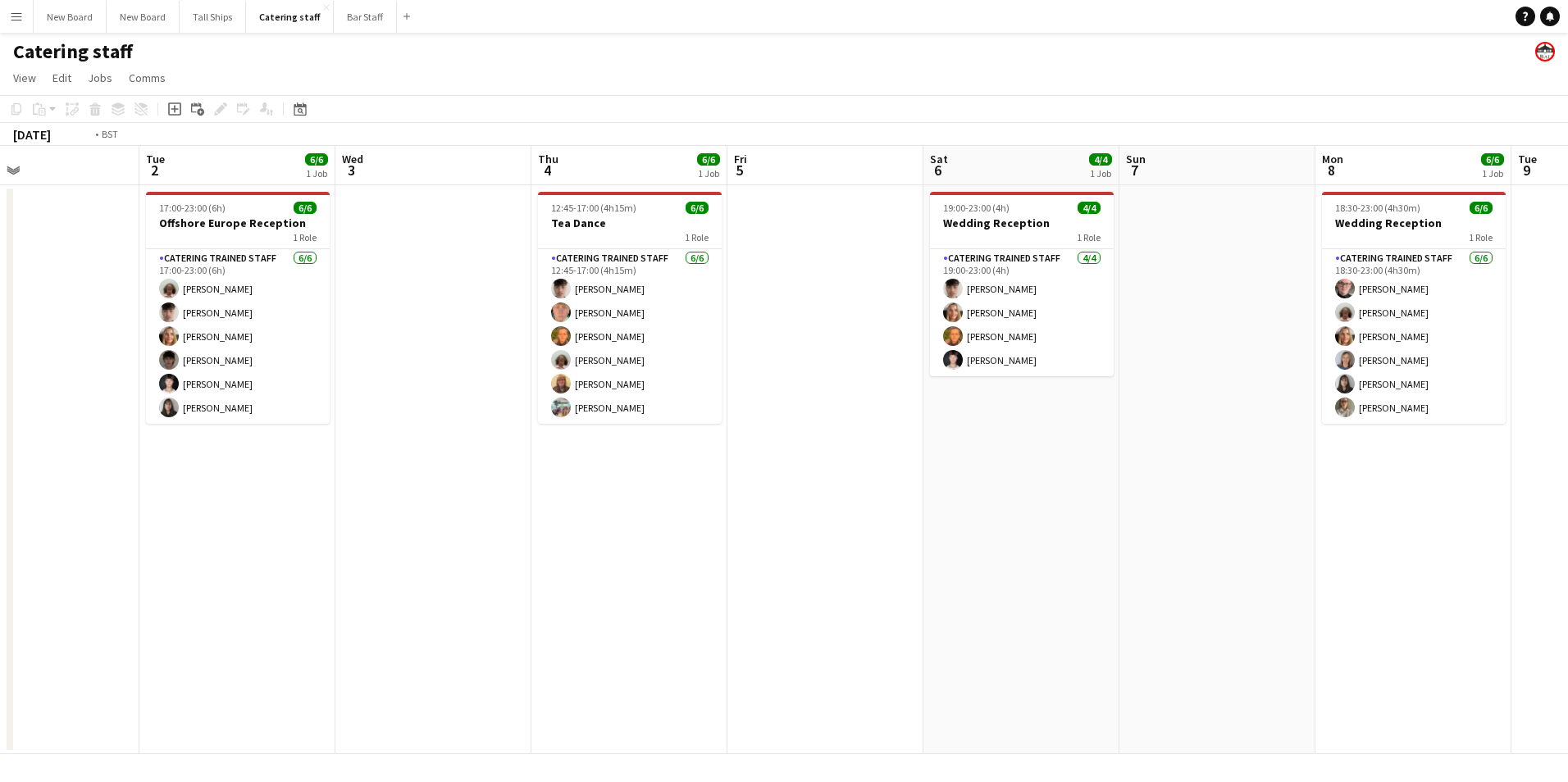
drag, startPoint x: 912, startPoint y: 544, endPoint x: 388, endPoint y: 497, distance: 526.1
click at [388, 497] on app-calendar-viewport "Fri 29 Sat 30 Sun 31 2/2 1 Job Mon 1 Tue 2 6/6 1 Job Wed 3 Thu 4 6/6 1 Job Fri …" at bounding box center [784, 450] width 1568 height 608
